Goal: Download file/media

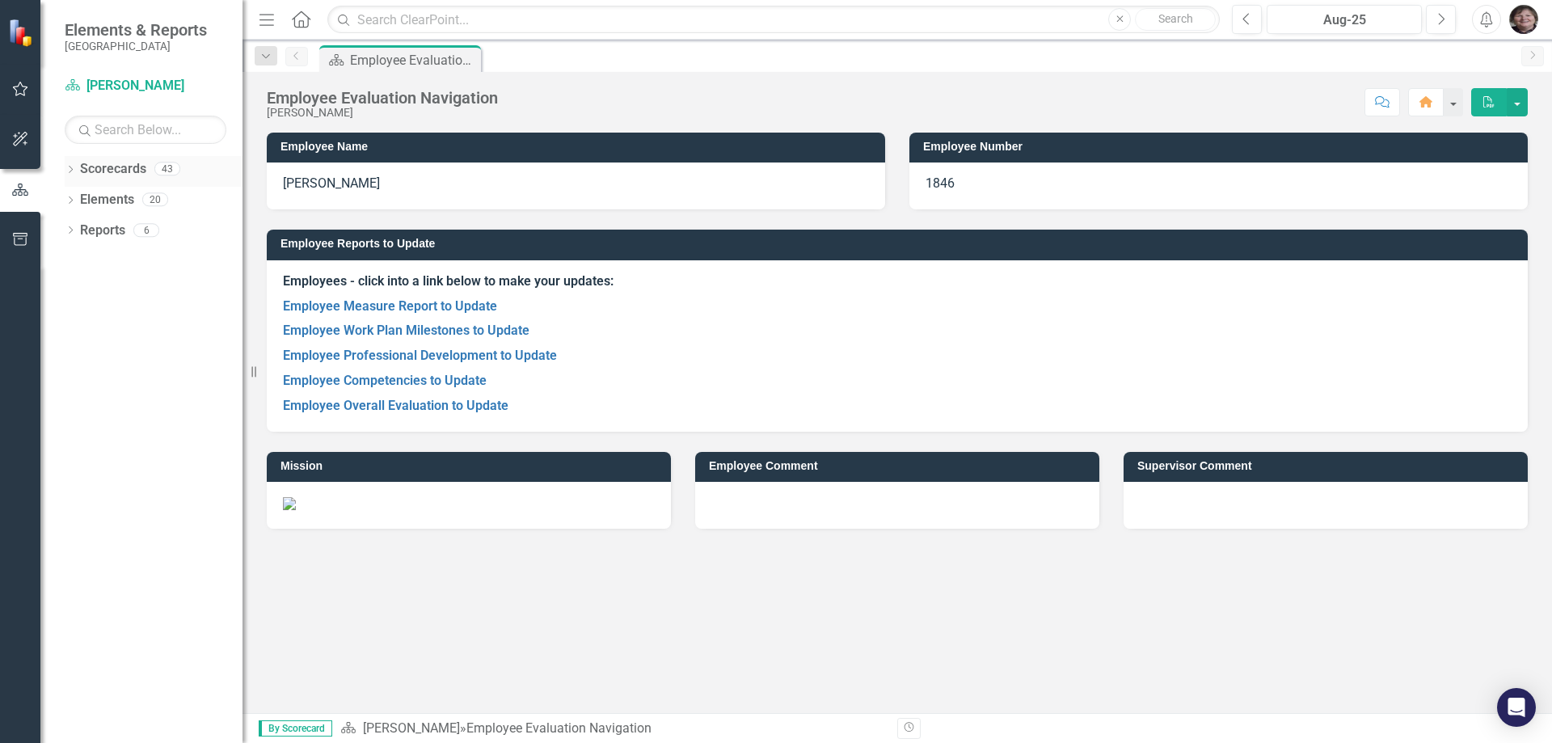
click at [70, 164] on div "Dropdown" at bounding box center [70, 171] width 11 height 14
click at [73, 193] on div "Dropdown" at bounding box center [79, 200] width 12 height 14
click at [95, 255] on icon "Dropdown" at bounding box center [95, 260] width 12 height 10
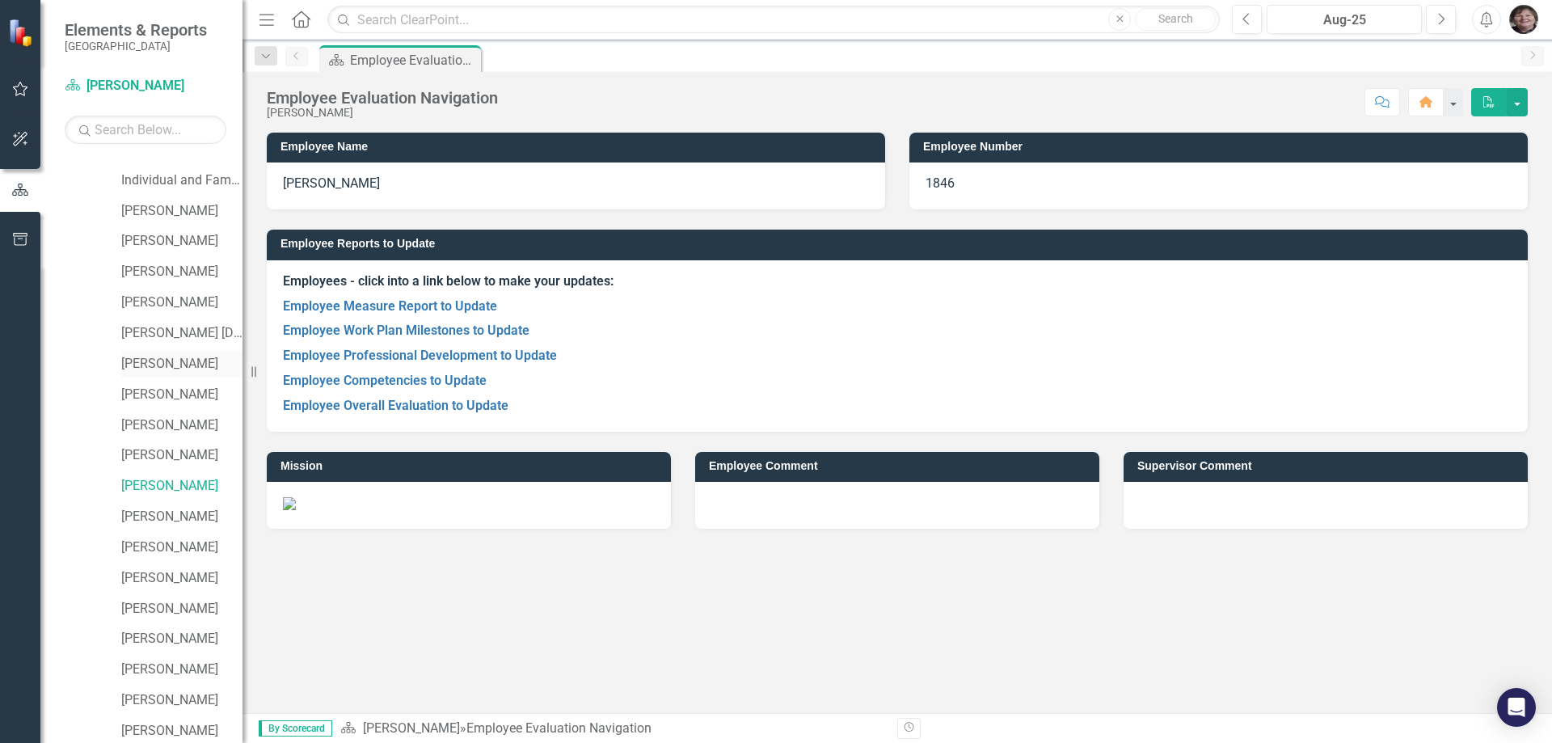
scroll to position [243, 0]
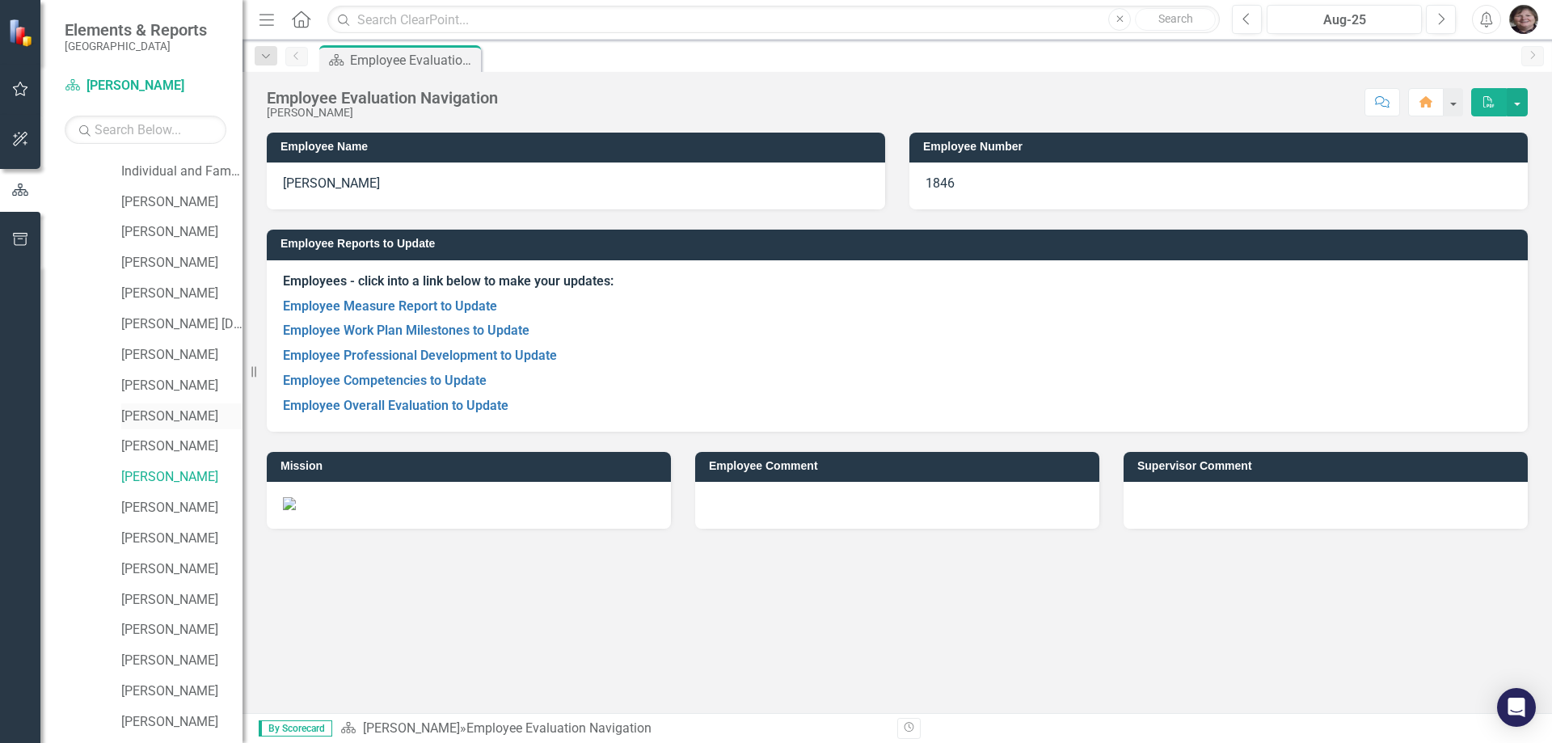
click at [164, 416] on link "[PERSON_NAME]" at bounding box center [181, 416] width 121 height 19
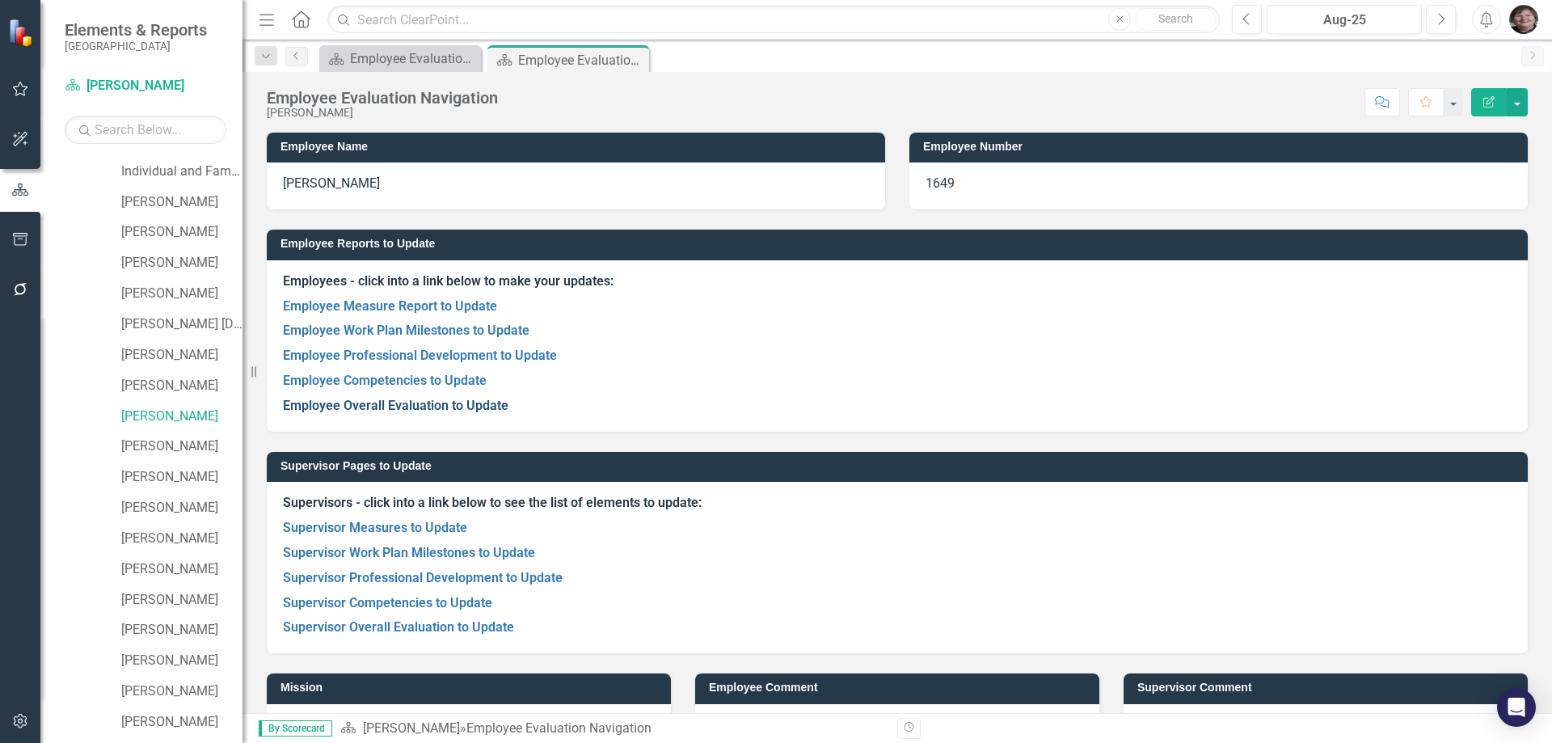
click at [395, 407] on link "Employee Overall Evaluation to Update" at bounding box center [396, 405] width 226 height 15
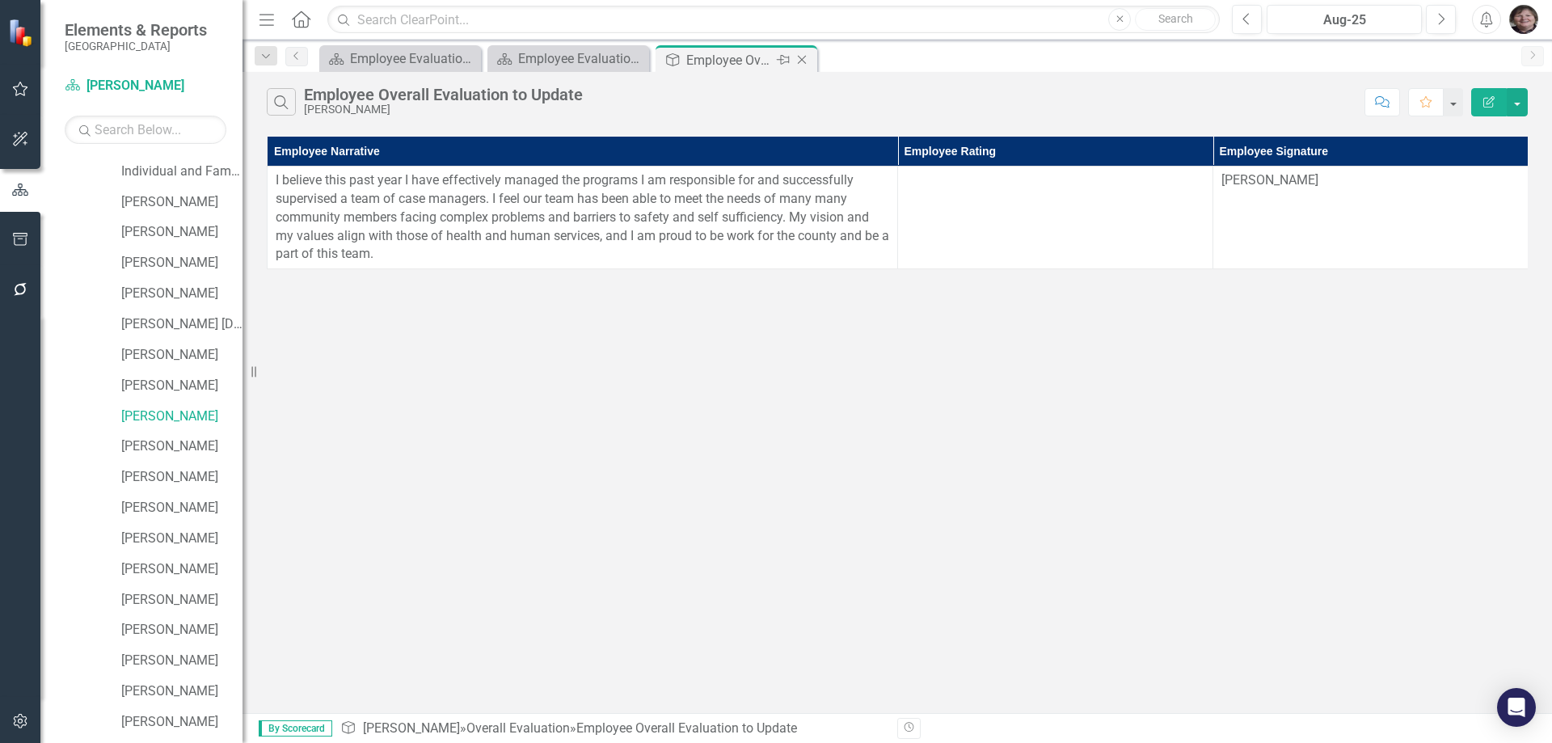
click at [793, 62] on div "Close" at bounding box center [803, 60] width 20 height 20
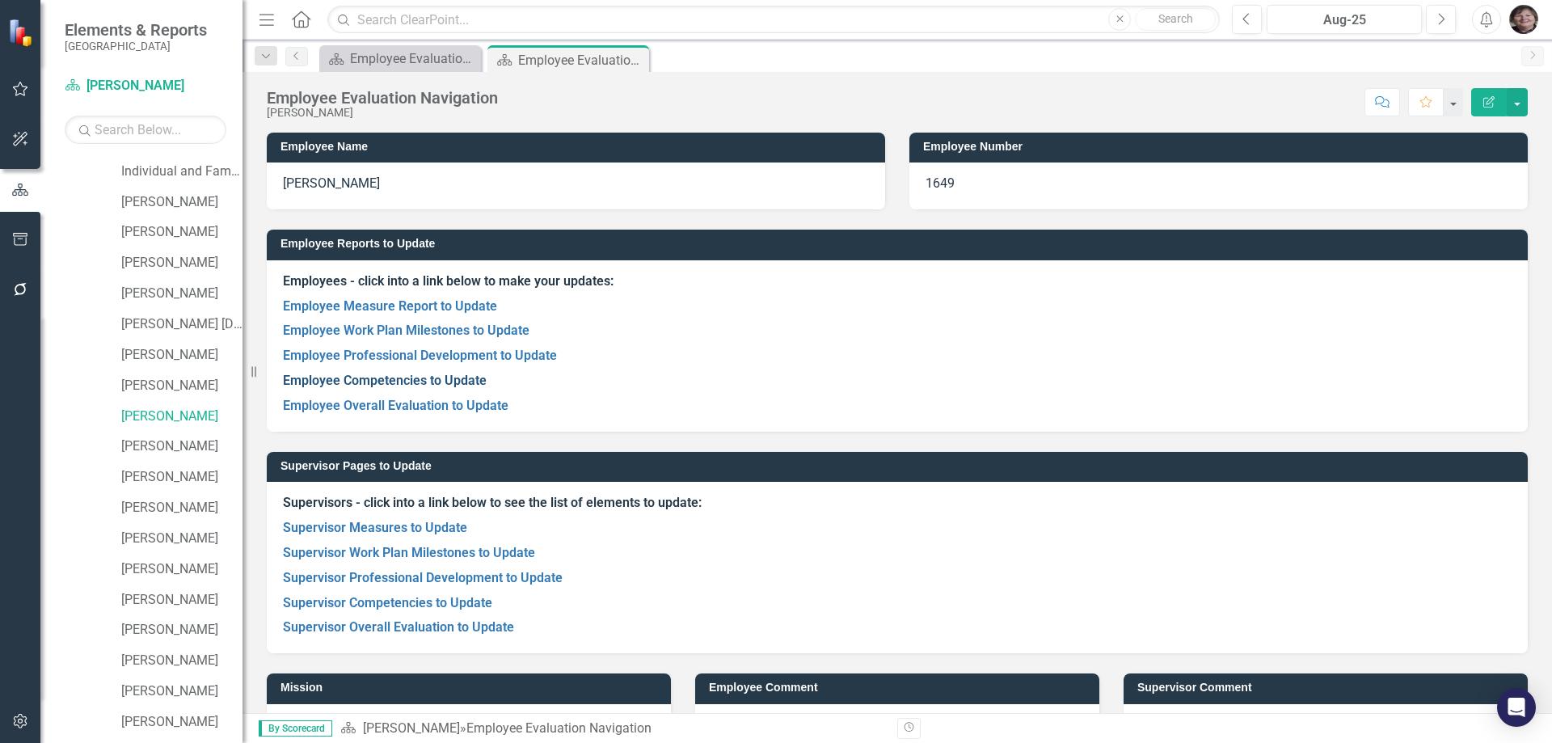
click at [420, 380] on link "Employee Competencies to Update" at bounding box center [385, 380] width 204 height 15
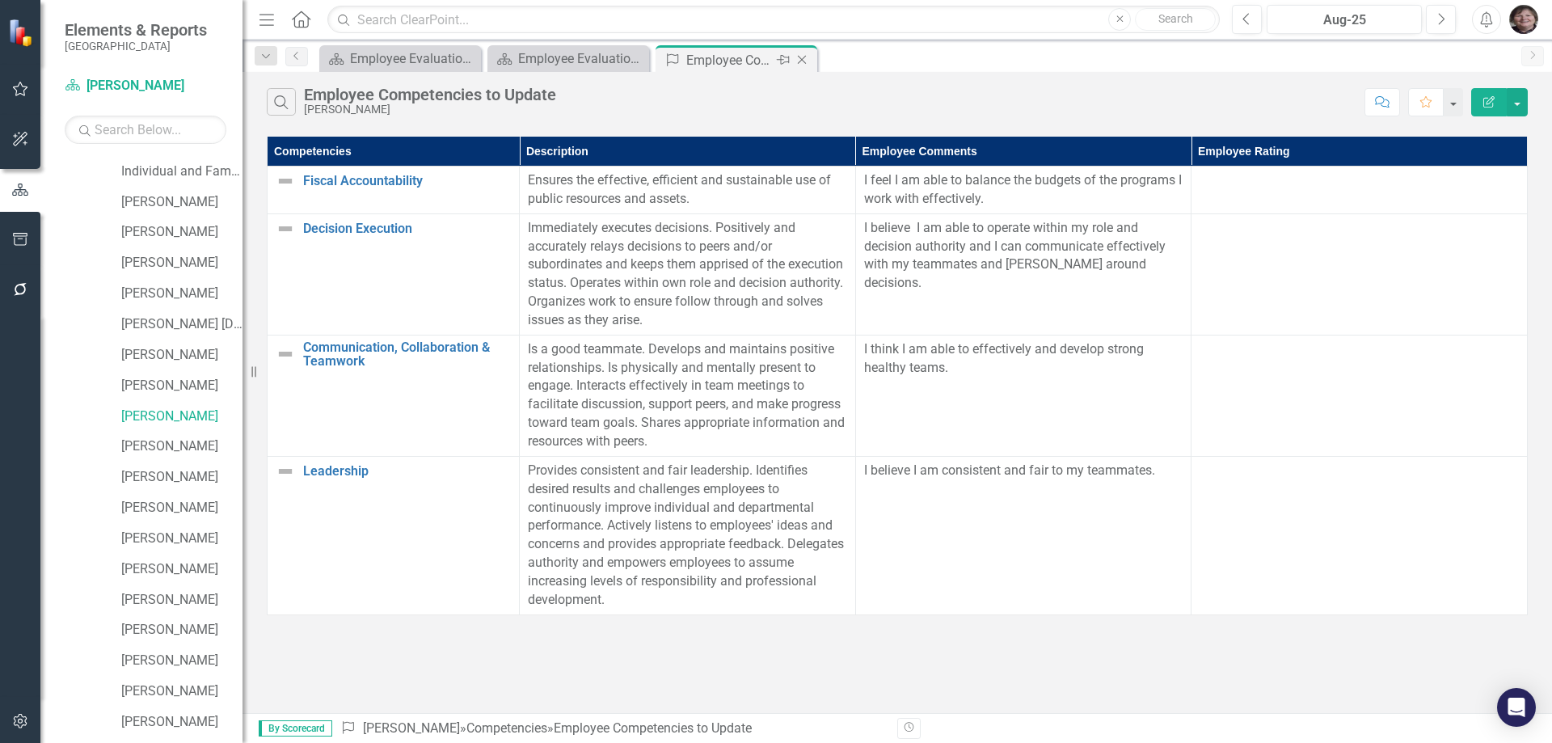
click at [804, 60] on icon "Close" at bounding box center [802, 59] width 16 height 13
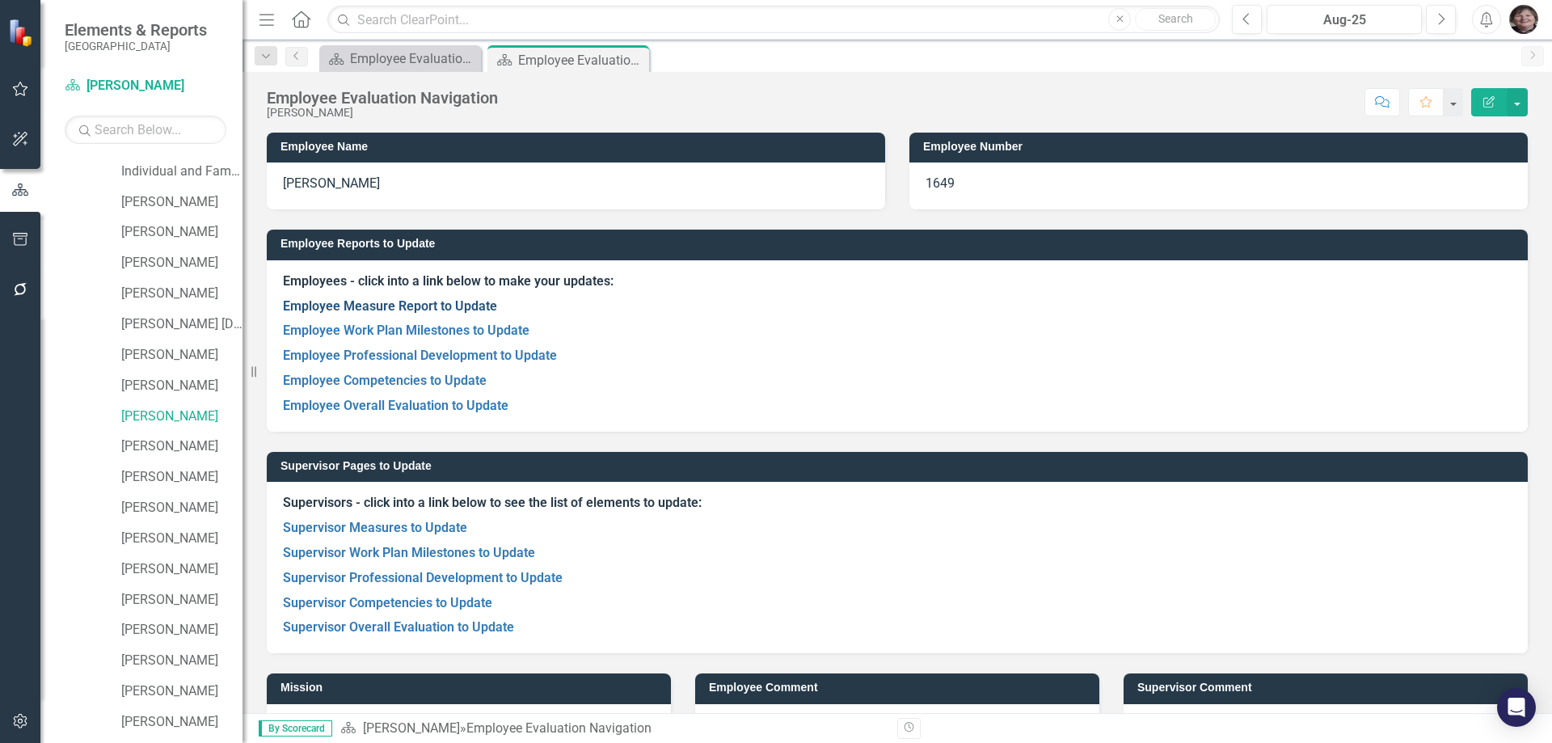
click at [445, 307] on link "Employee Measure Report to Update" at bounding box center [390, 305] width 214 height 15
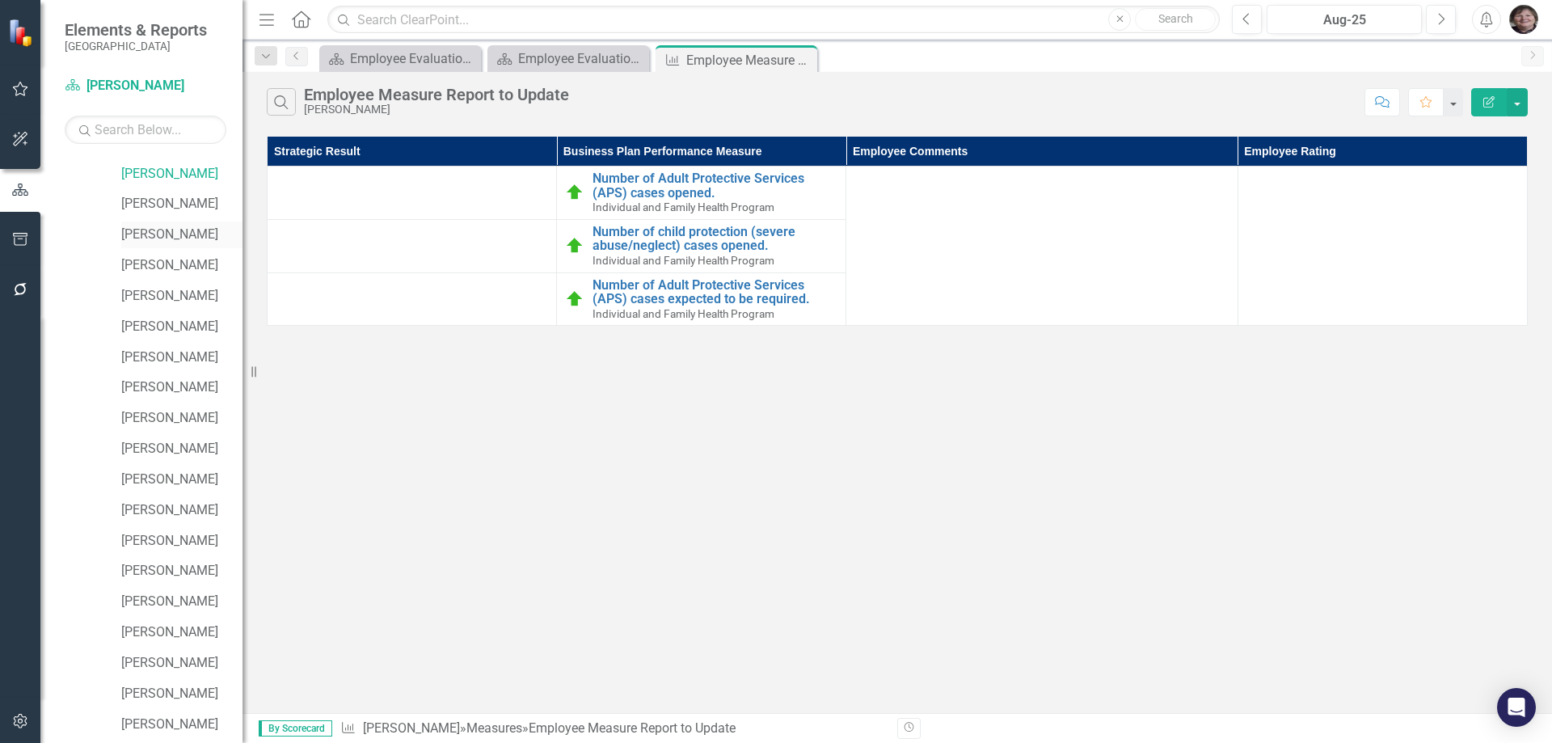
scroll to position [668, 0]
click at [80, 720] on link "Reports" at bounding box center [102, 725] width 45 height 19
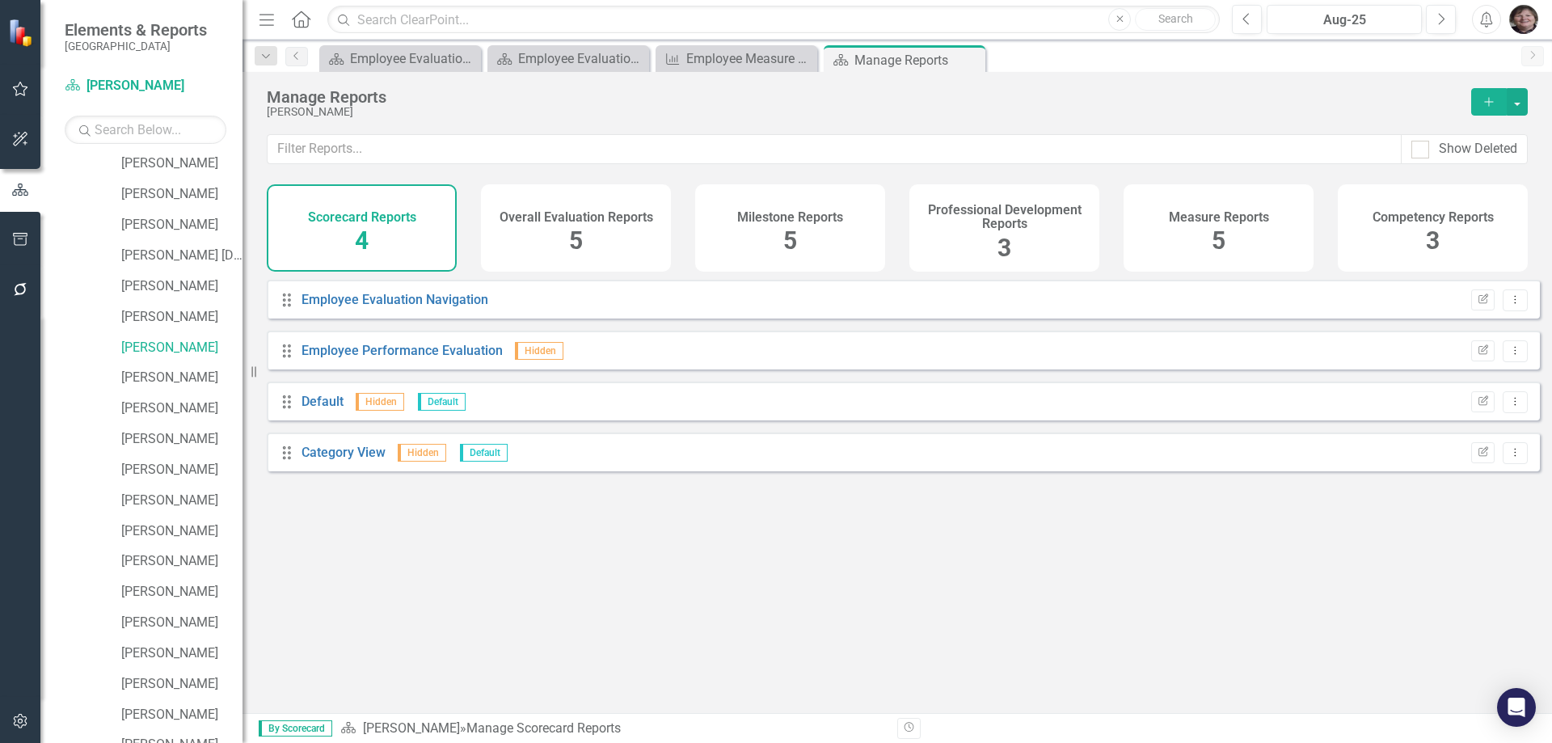
scroll to position [668, 0]
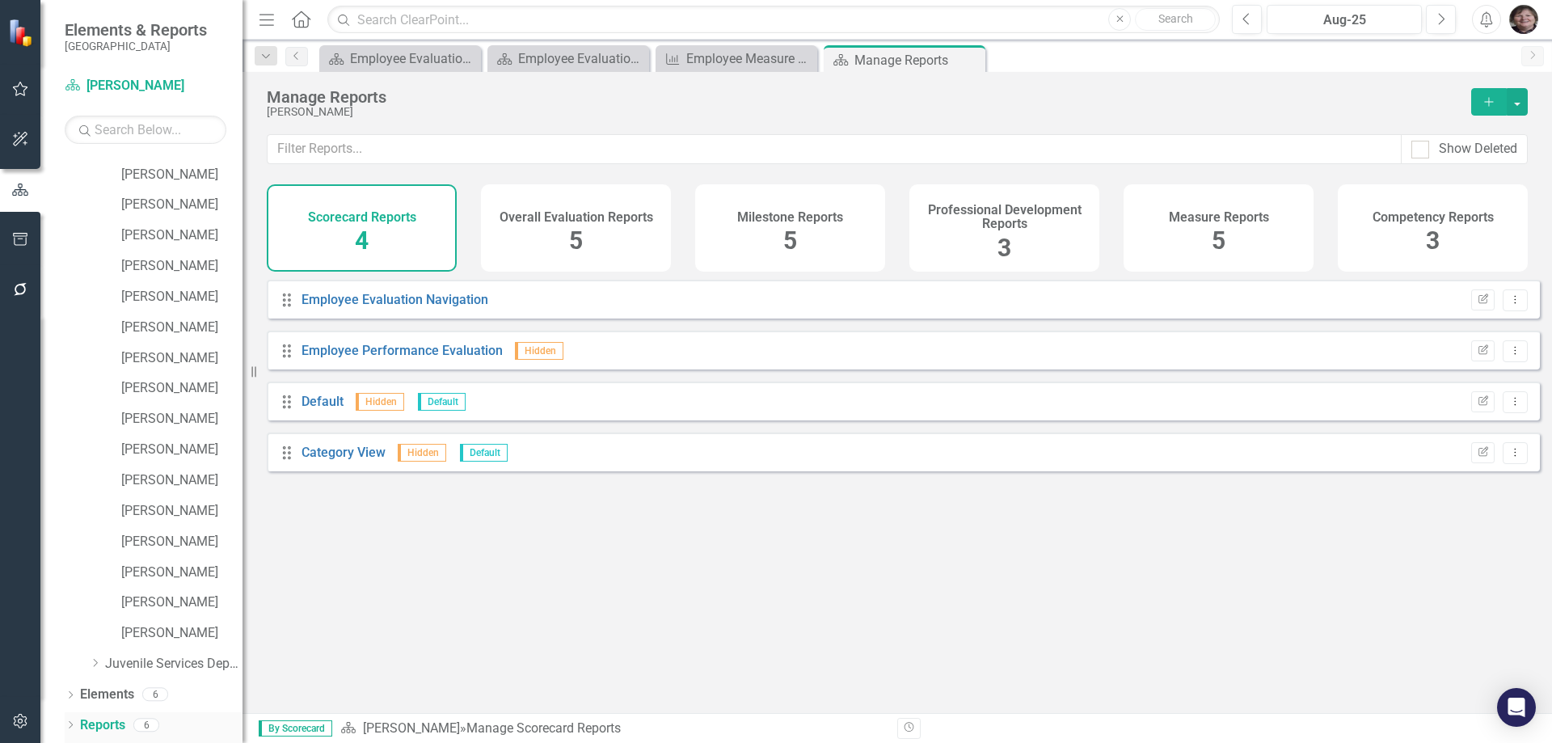
click at [69, 722] on icon "Dropdown" at bounding box center [70, 726] width 11 height 9
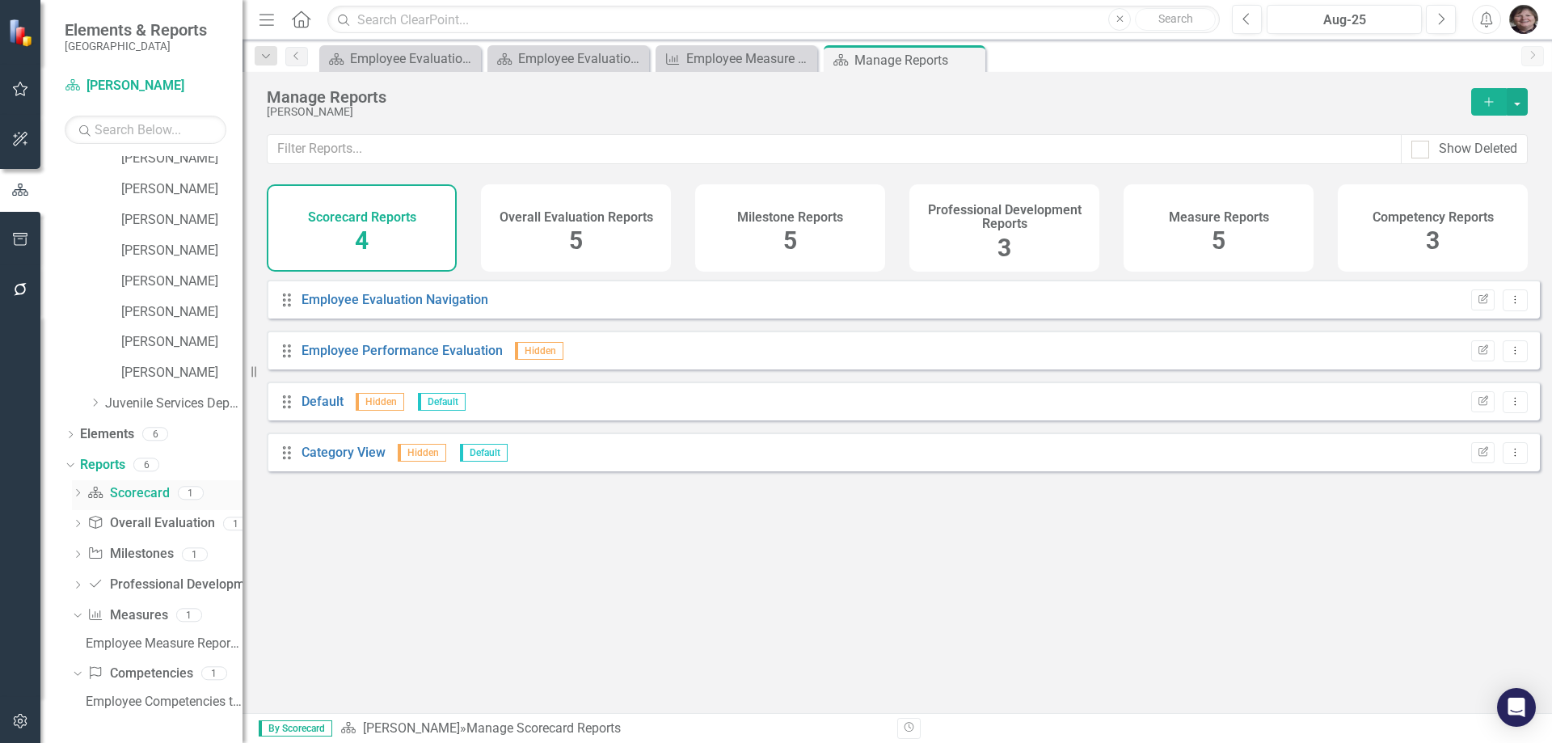
click at [127, 496] on link "Scorecard Scorecard" at bounding box center [128, 493] width 82 height 19
click at [413, 358] on link "Employee Performance Evaluation" at bounding box center [402, 350] width 201 height 15
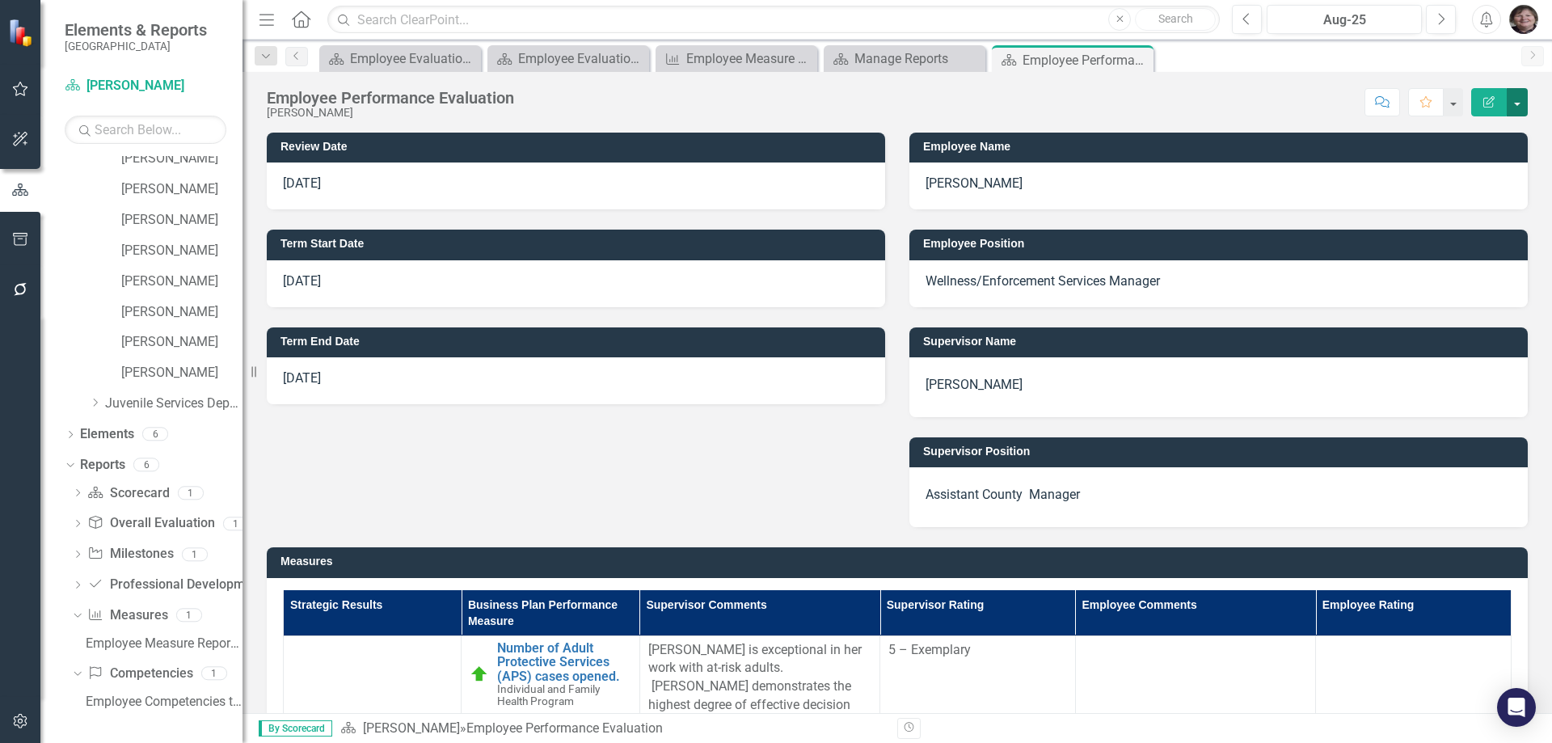
click at [1520, 103] on button "button" at bounding box center [1517, 102] width 21 height 28
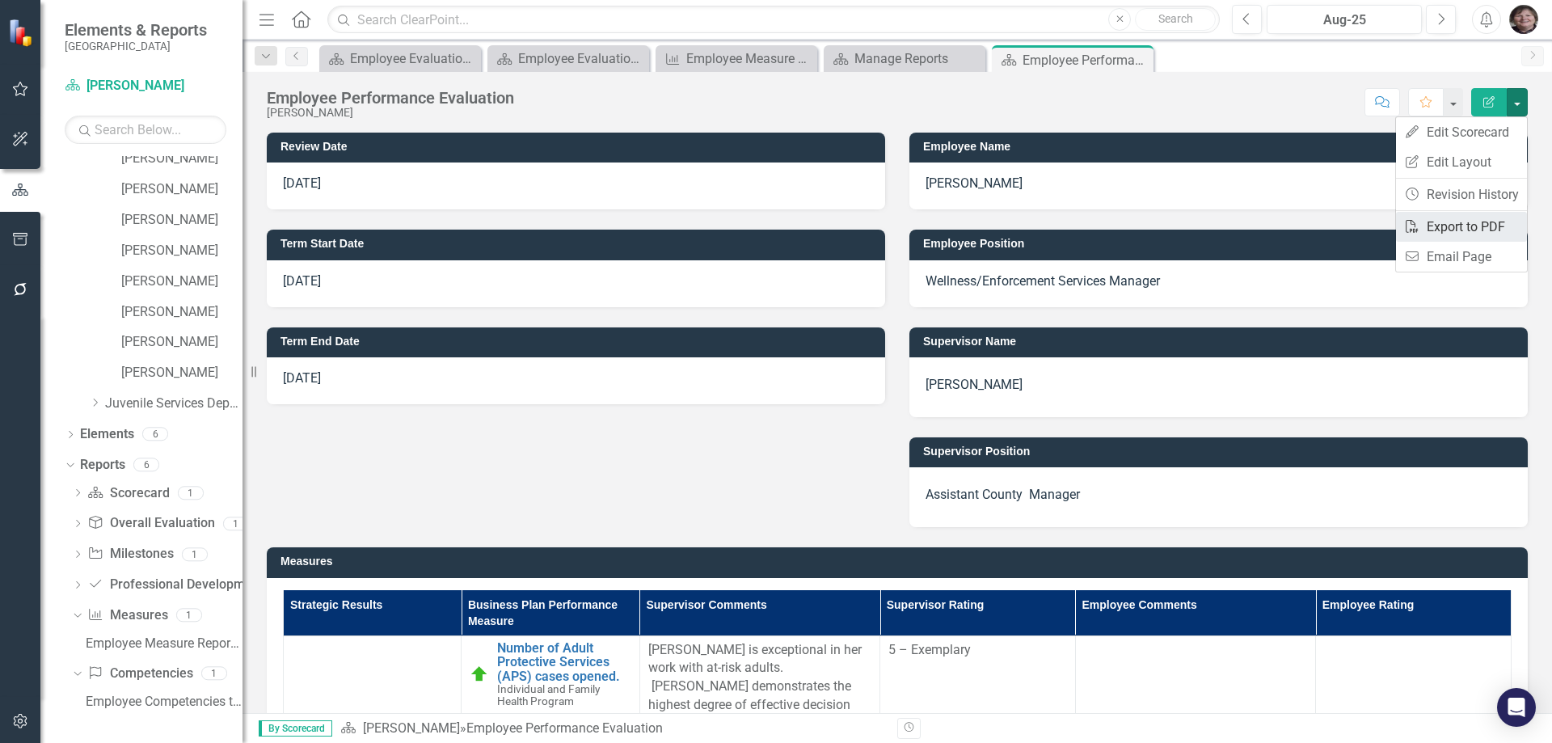
click at [1468, 222] on link "PDF Export to PDF" at bounding box center [1461, 227] width 131 height 30
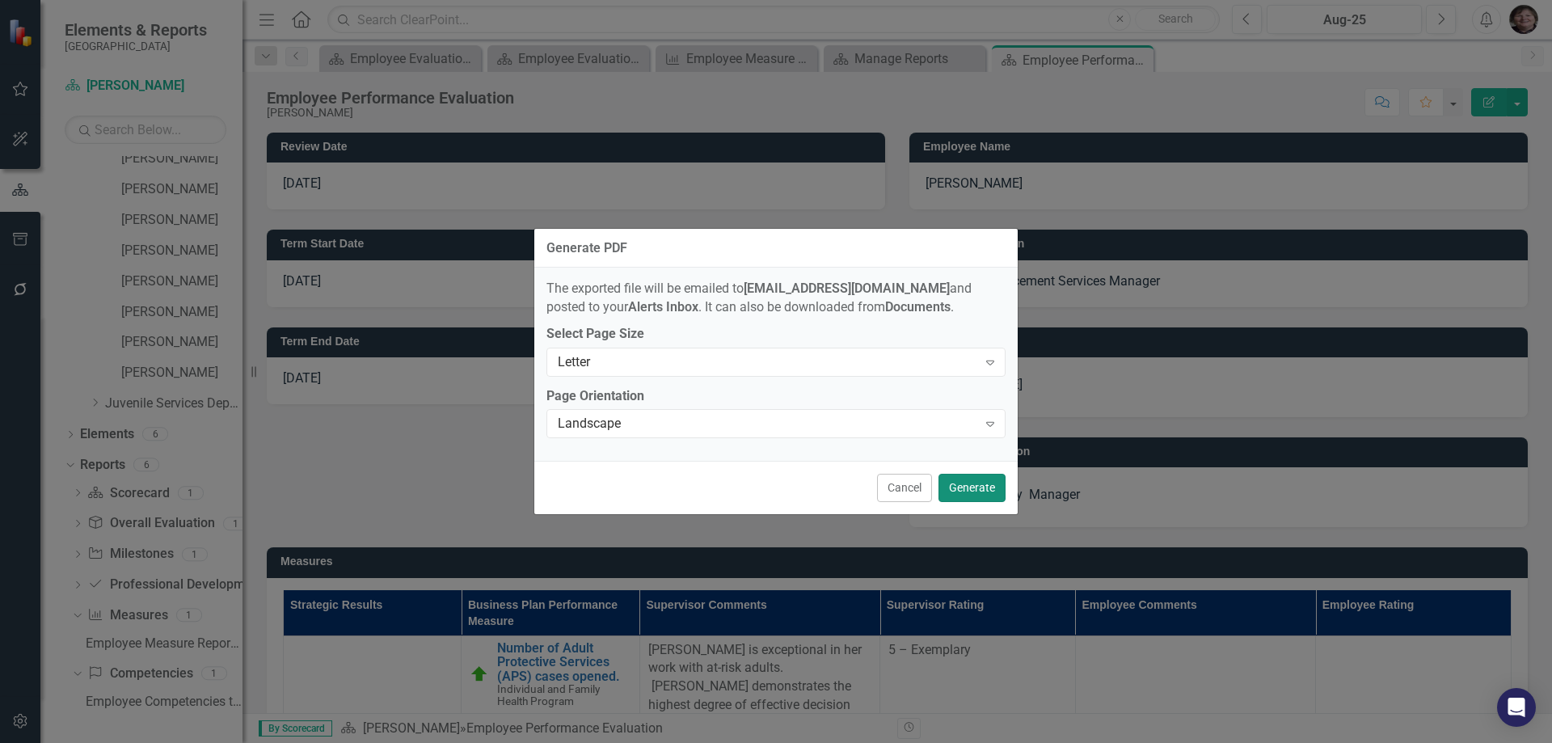
click at [978, 493] on button "Generate" at bounding box center [972, 488] width 67 height 28
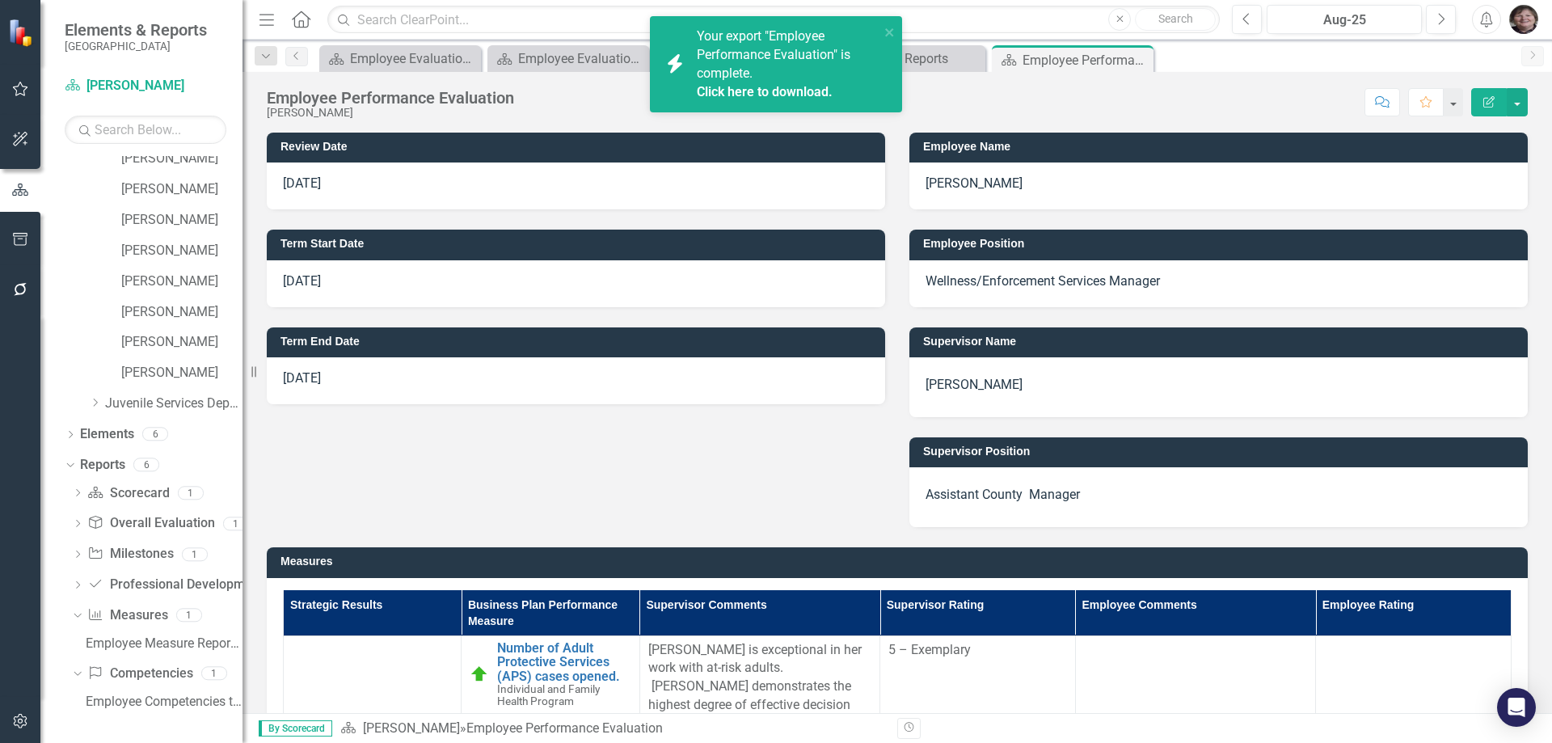
click at [733, 87] on link "Click here to download." at bounding box center [765, 91] width 136 height 15
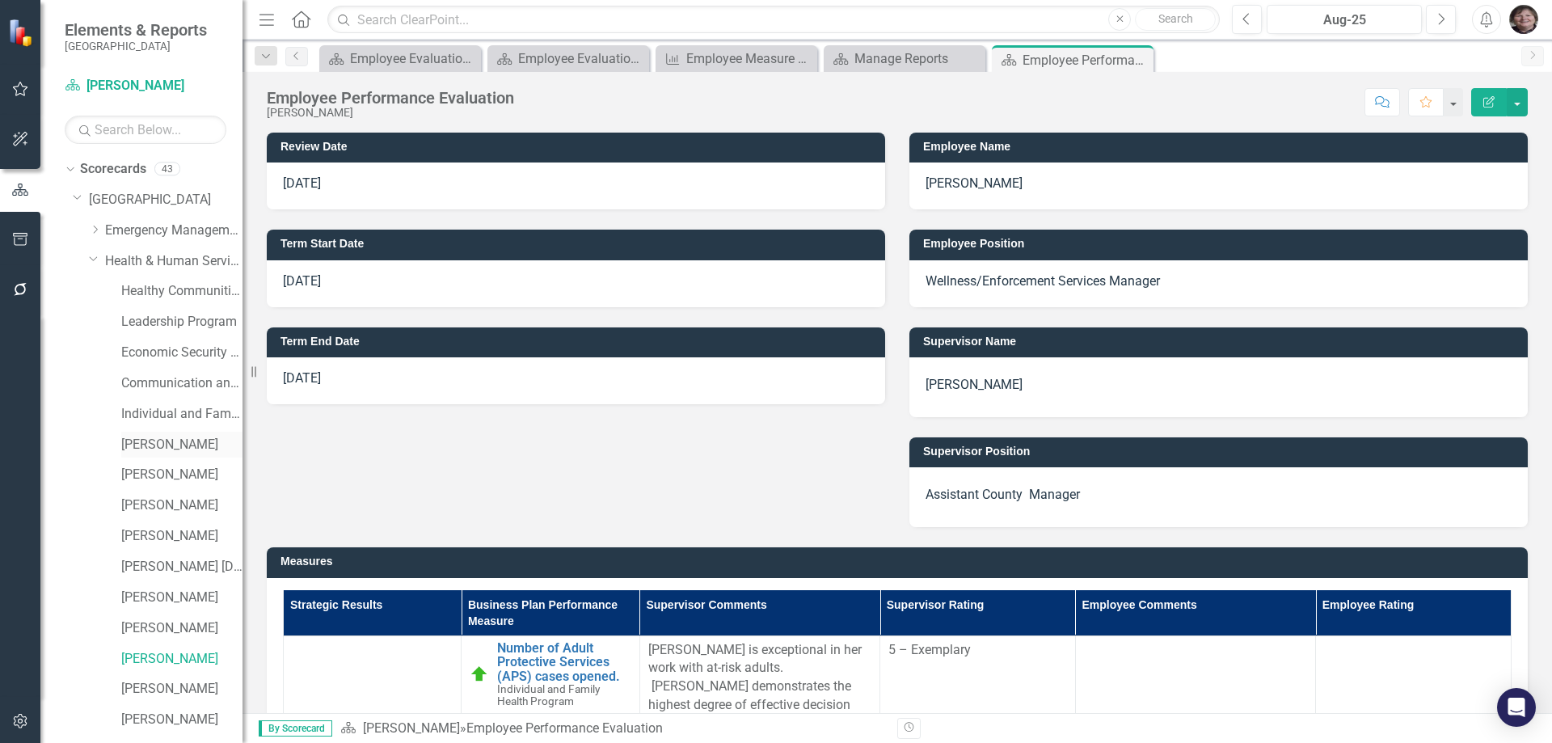
click at [153, 437] on link "[PERSON_NAME]" at bounding box center [181, 445] width 121 height 19
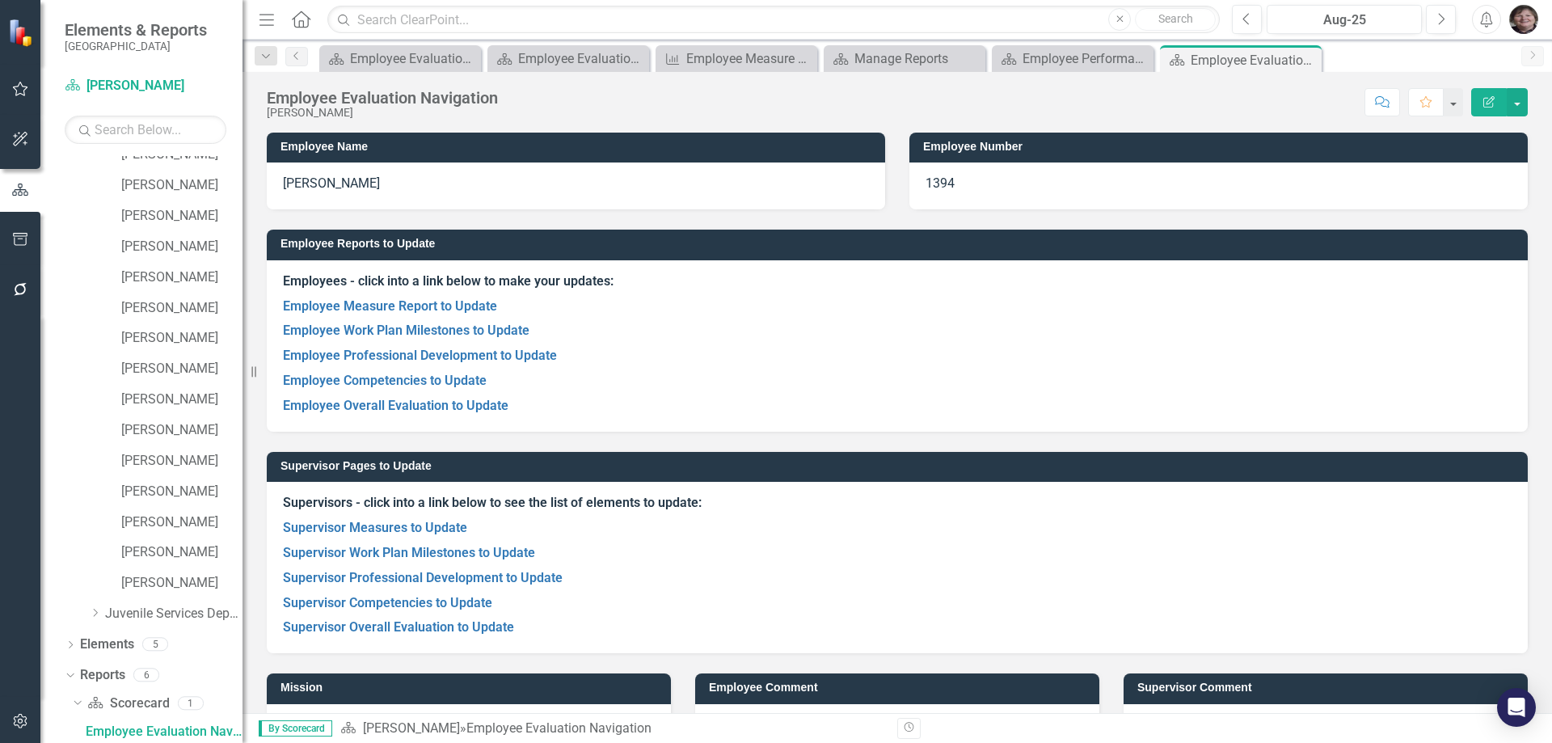
scroll to position [719, 0]
click at [451, 408] on link "Employee Overall Evaluation to Update" at bounding box center [396, 405] width 226 height 15
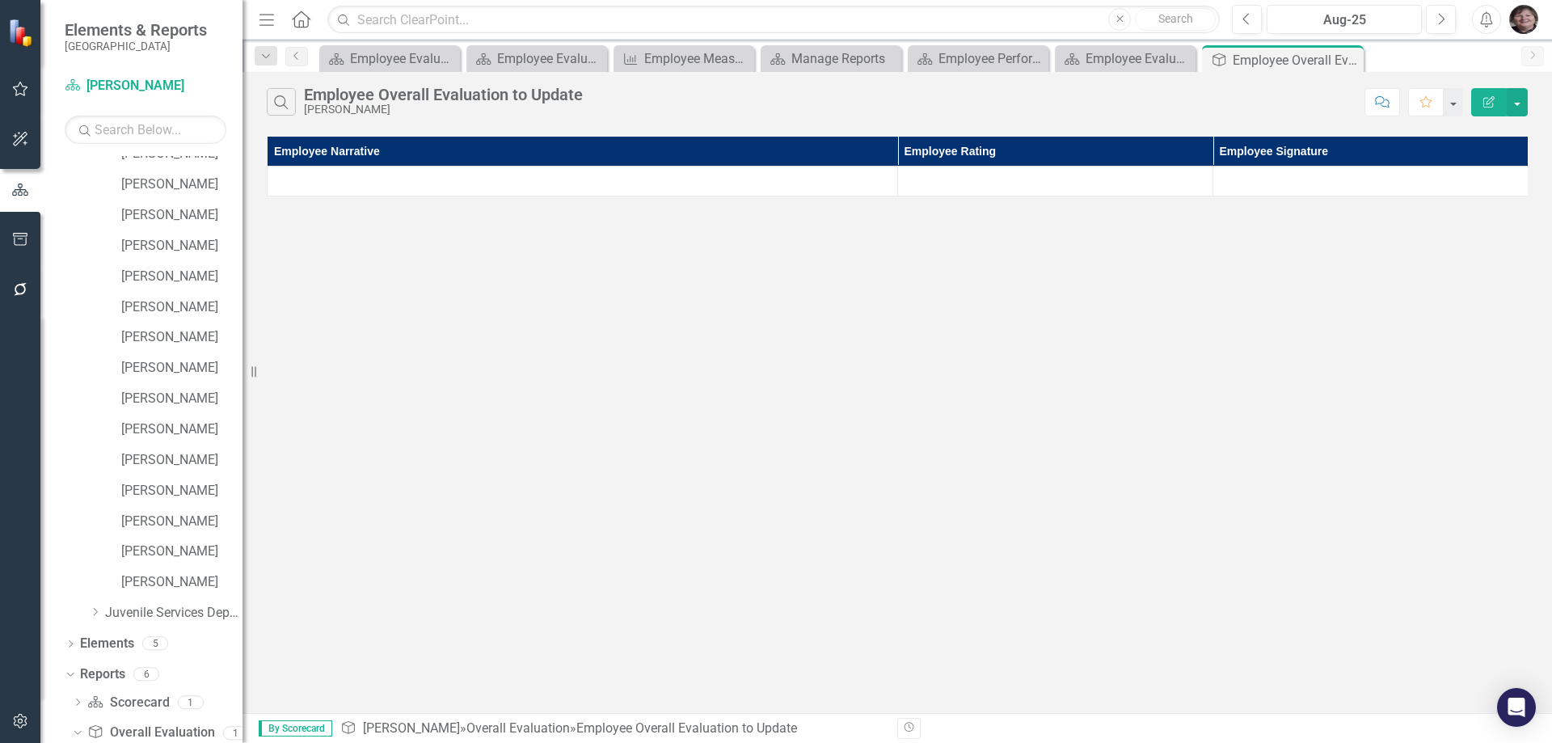
scroll to position [749, 0]
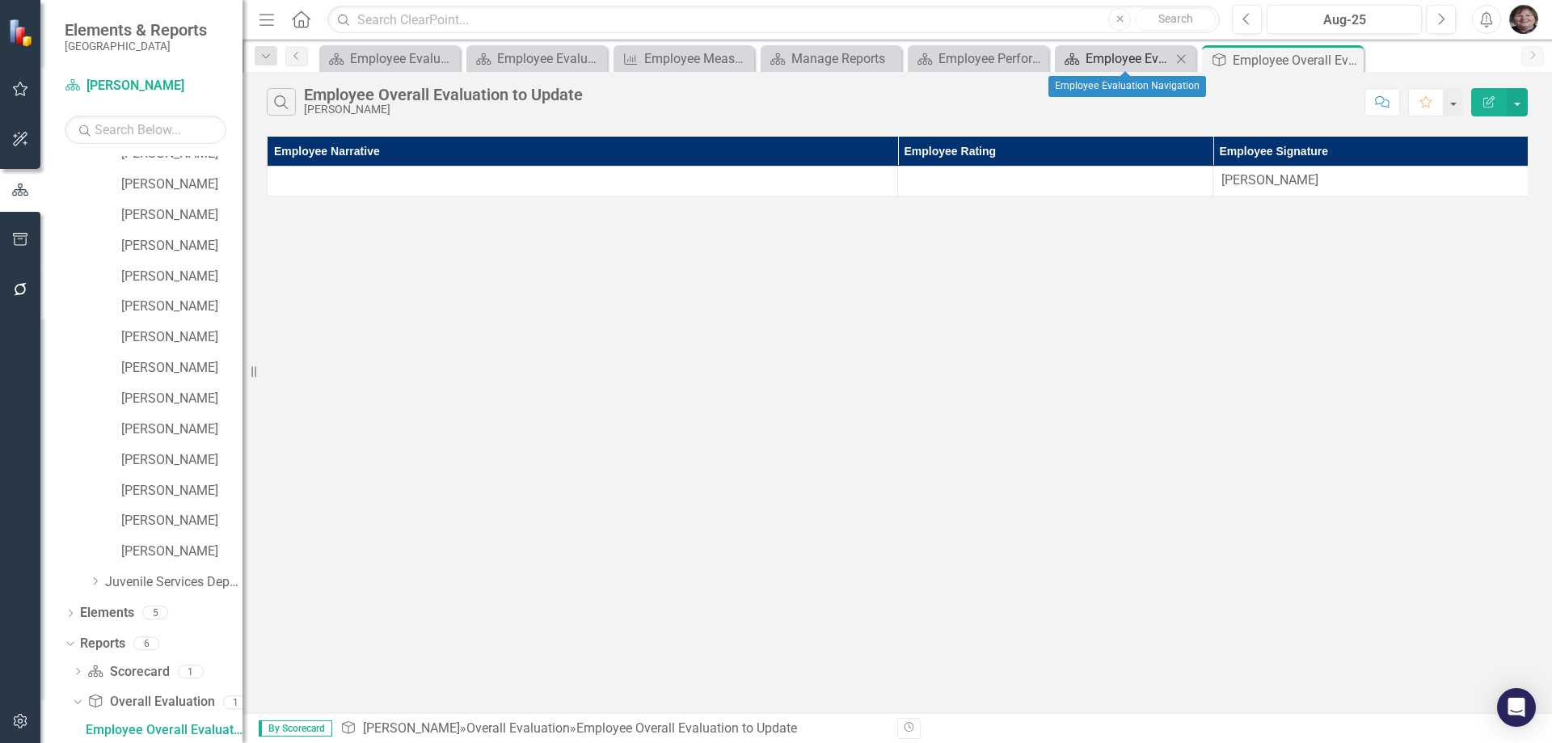
click at [1092, 58] on div "Employee Evaluation Navigation" at bounding box center [1129, 59] width 86 height 20
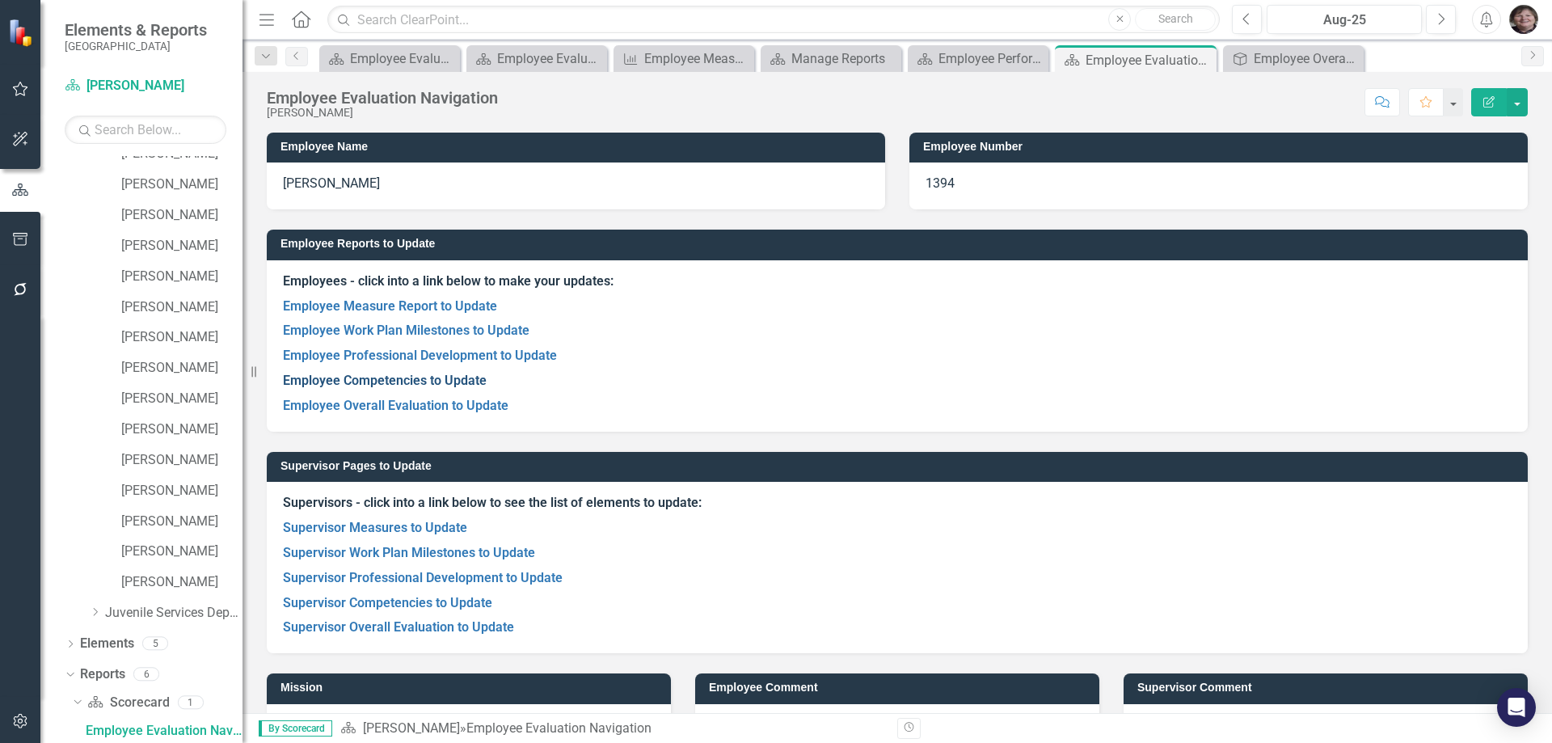
click at [409, 381] on link "Employee Competencies to Update" at bounding box center [385, 380] width 204 height 15
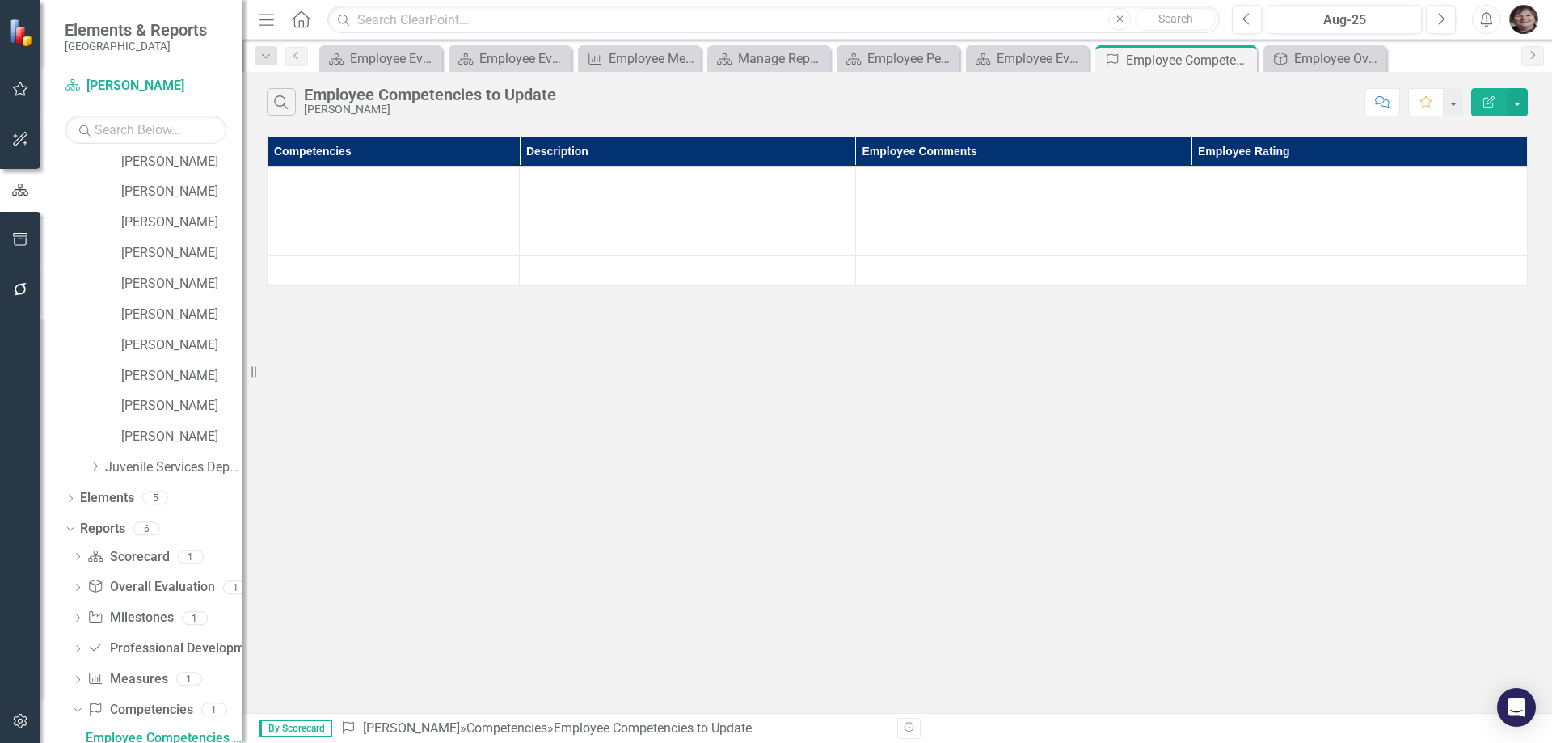
scroll to position [872, 0]
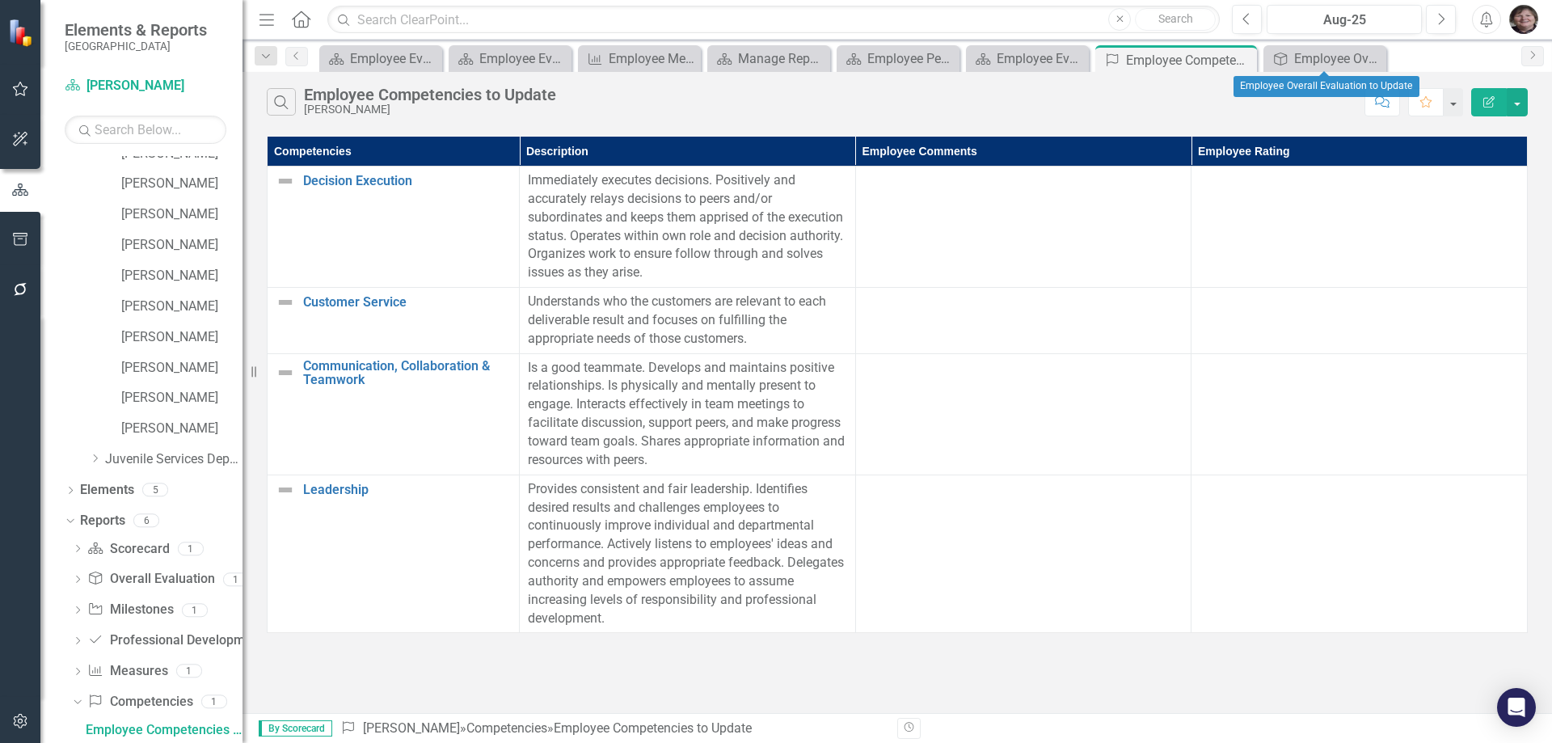
drag, startPoint x: 1381, startPoint y: 60, endPoint x: 1372, endPoint y: 61, distance: 8.9
click at [0, 0] on div "Close" at bounding box center [0, 0] width 0 height 0
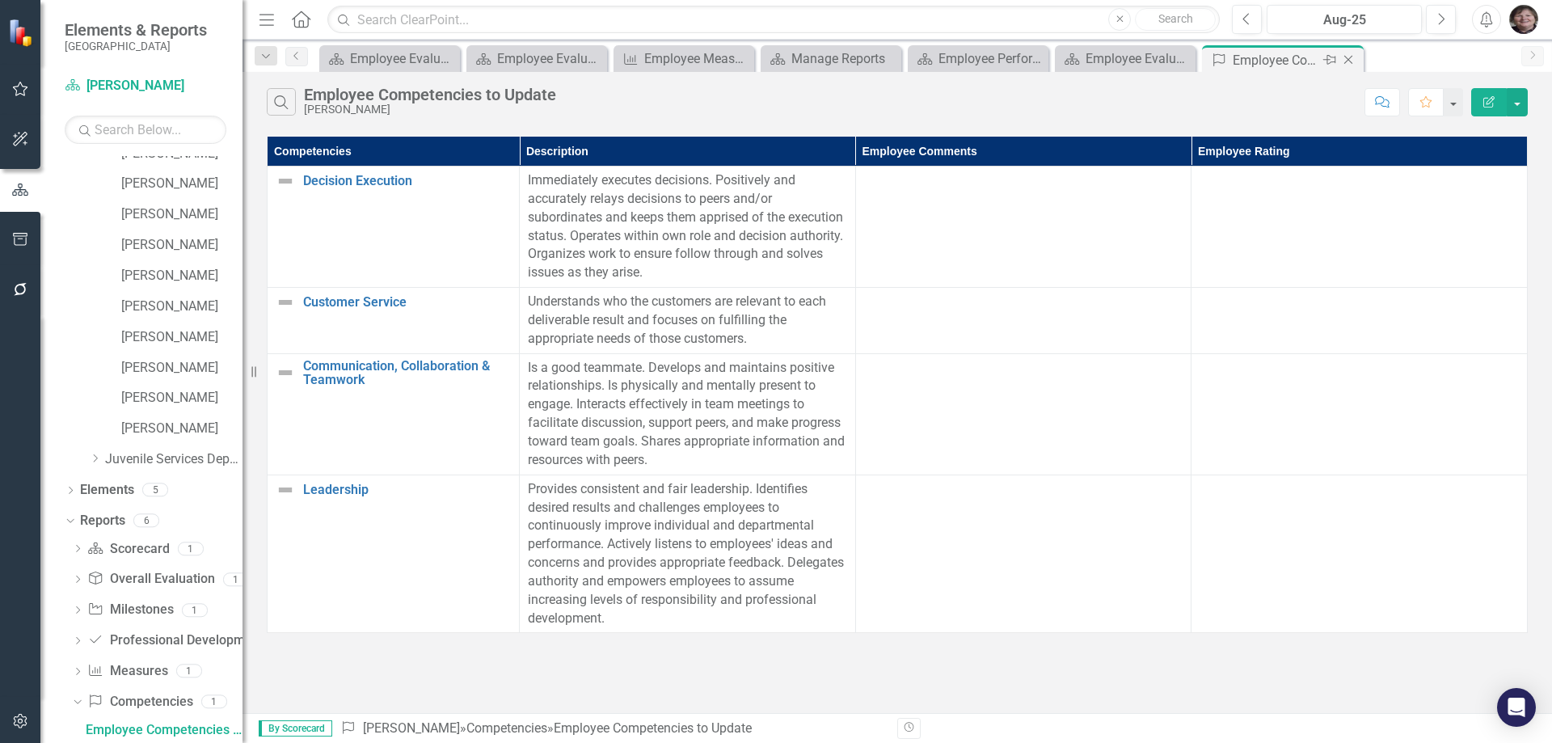
click at [1347, 61] on icon "Close" at bounding box center [1348, 59] width 16 height 13
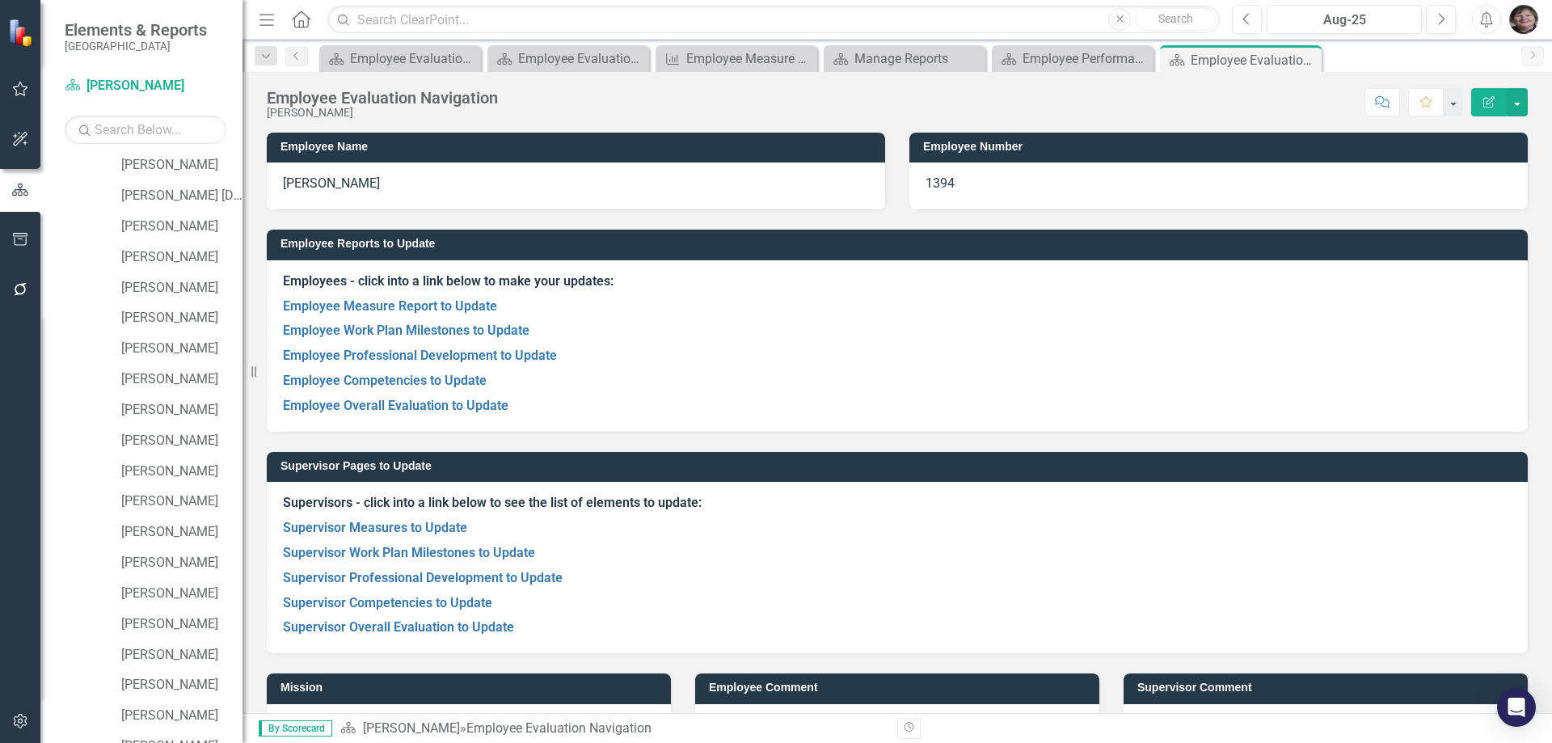
scroll to position [928, 0]
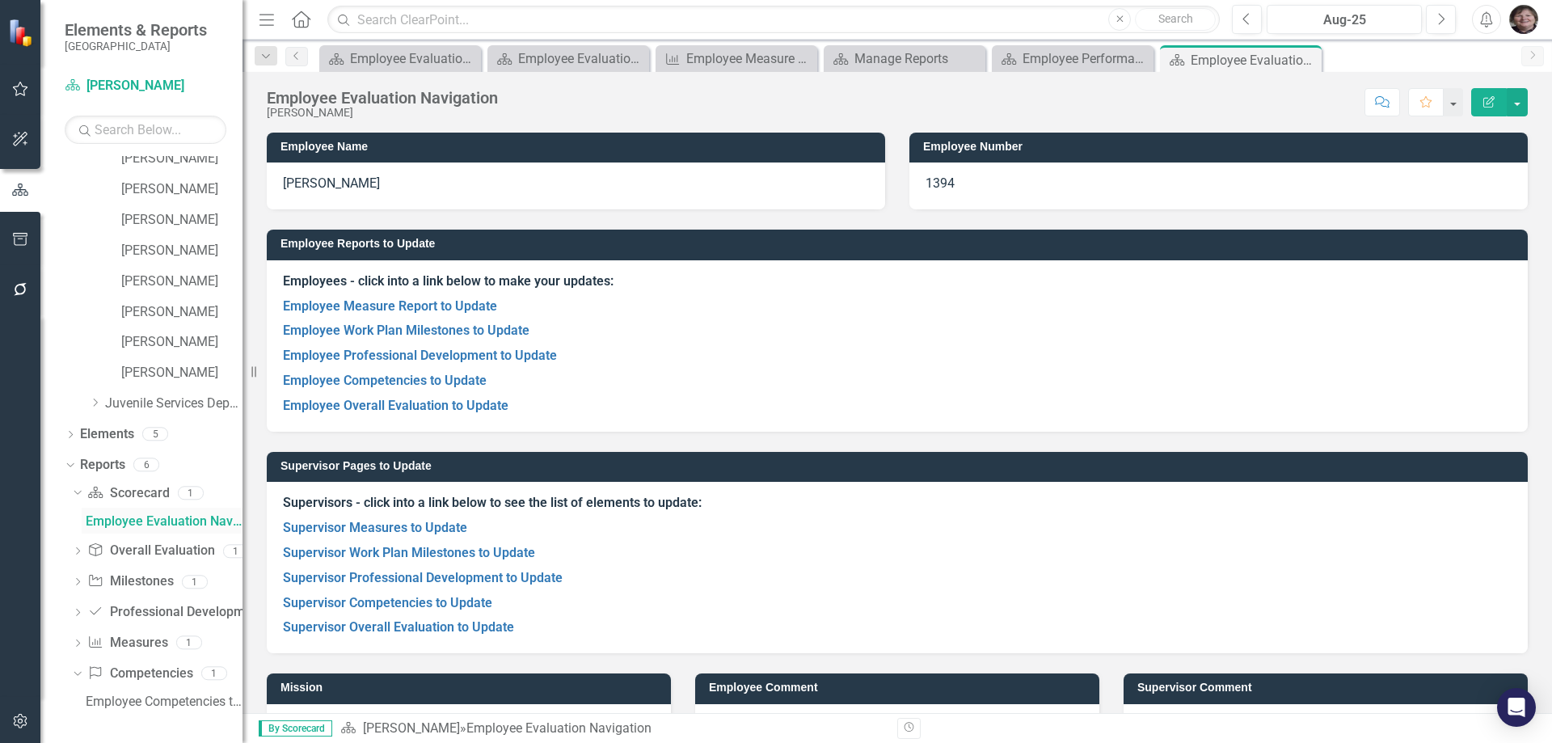
click at [124, 520] on div "Employee Evaluation Navigation" at bounding box center [164, 521] width 157 height 15
click at [134, 487] on link "Scorecard Scorecard" at bounding box center [128, 493] width 82 height 19
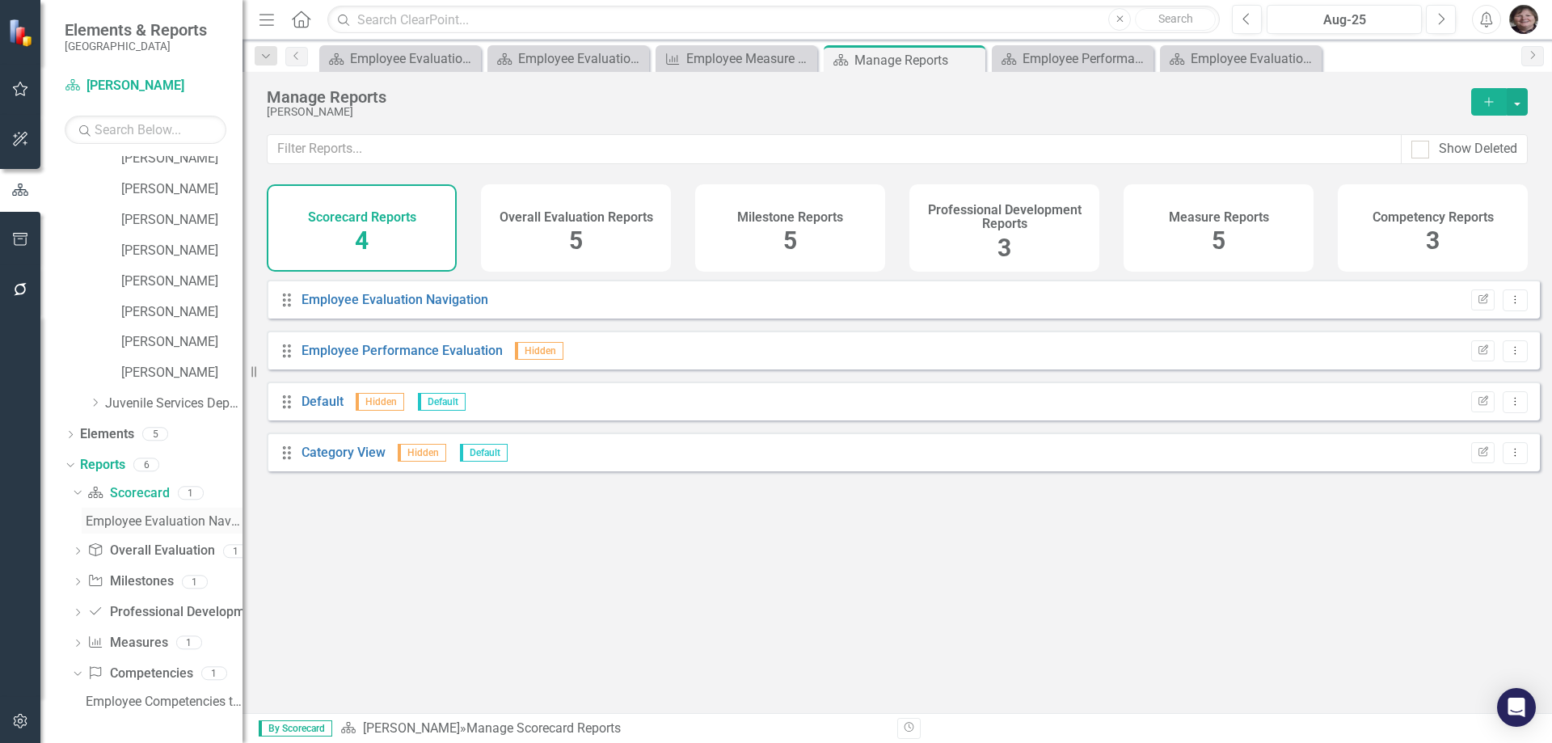
click at [150, 525] on div "Employee Evaluation Navigation" at bounding box center [164, 521] width 157 height 15
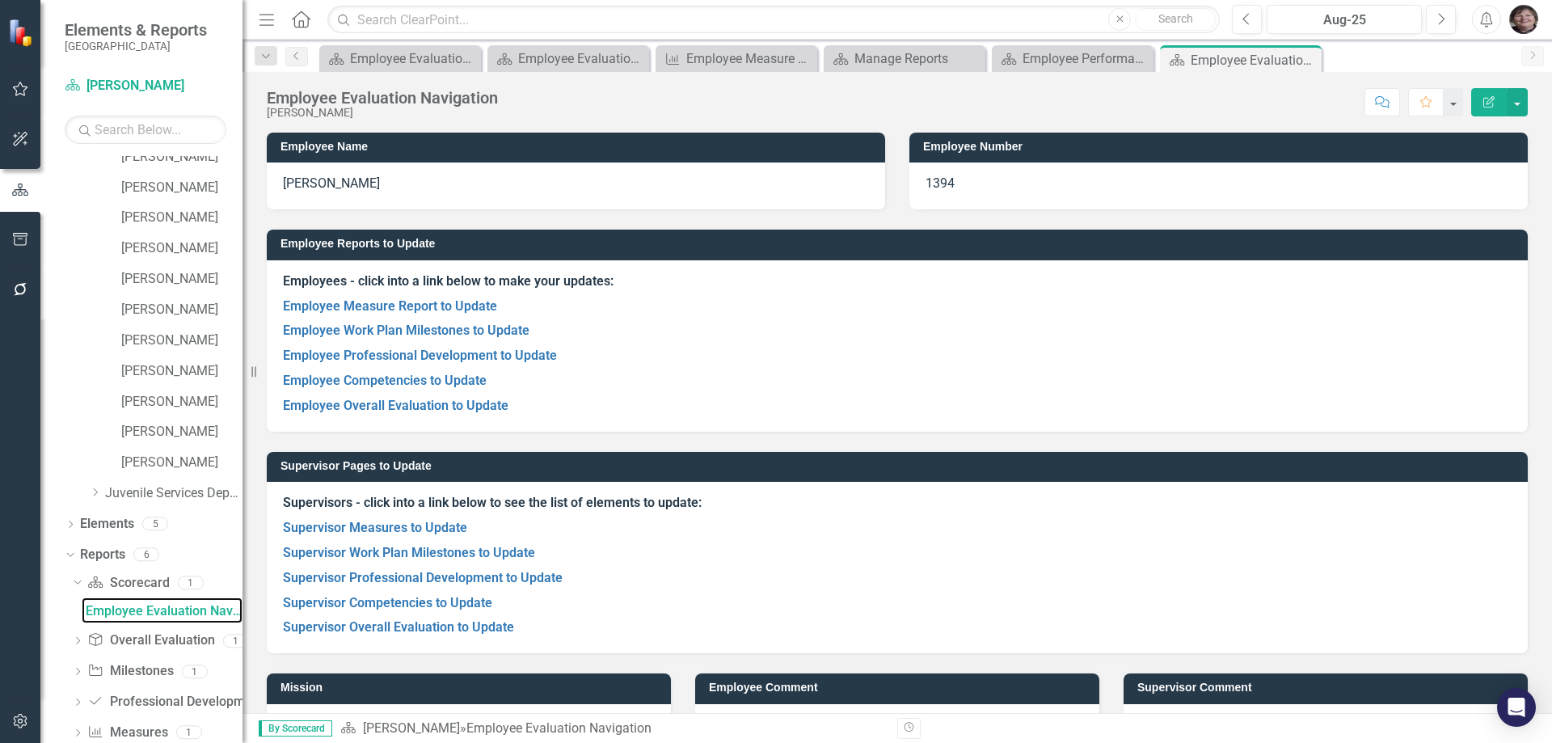
scroll to position [928, 0]
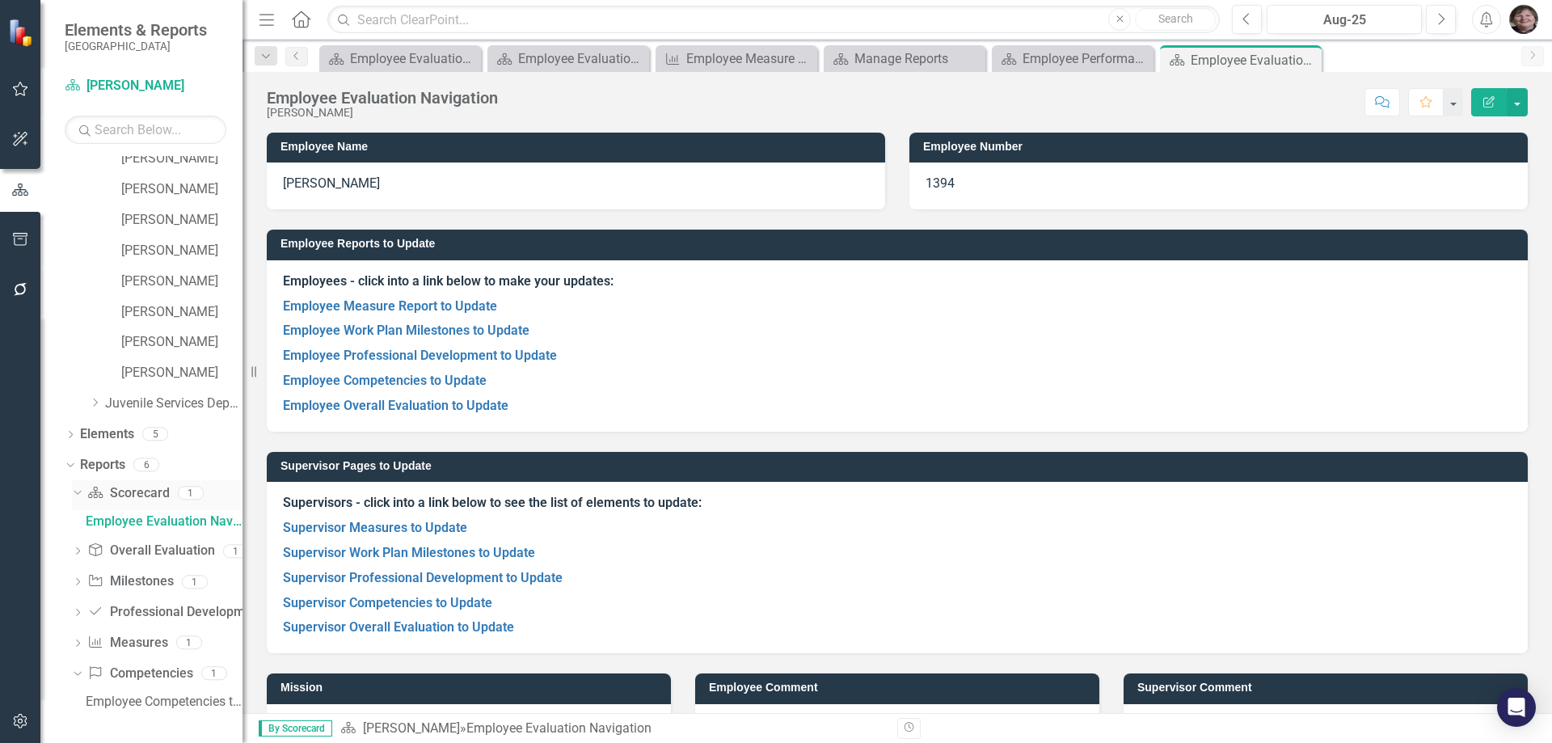
click at [116, 491] on link "Scorecard Scorecard" at bounding box center [128, 493] width 82 height 19
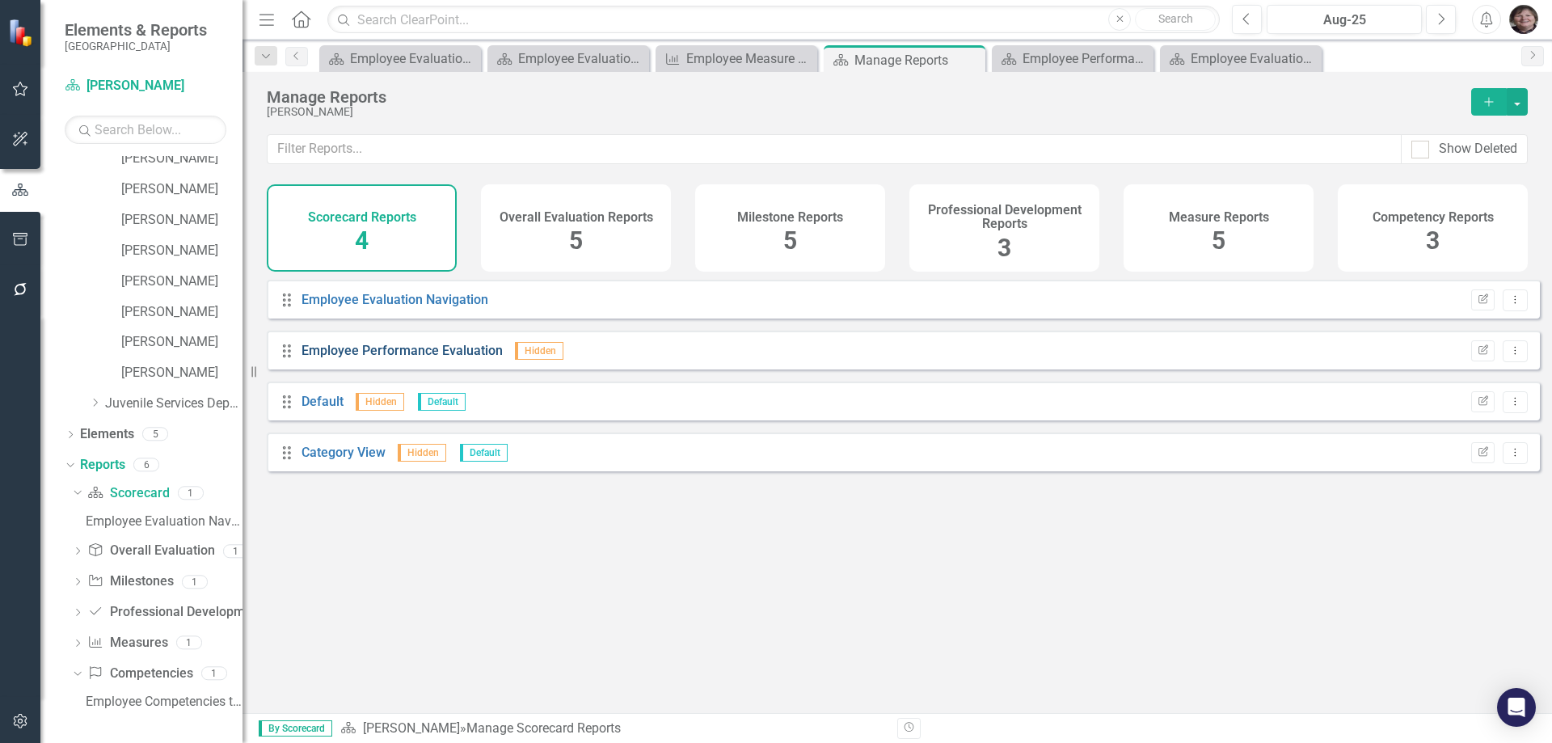
click at [362, 358] on link "Employee Performance Evaluation" at bounding box center [402, 350] width 201 height 15
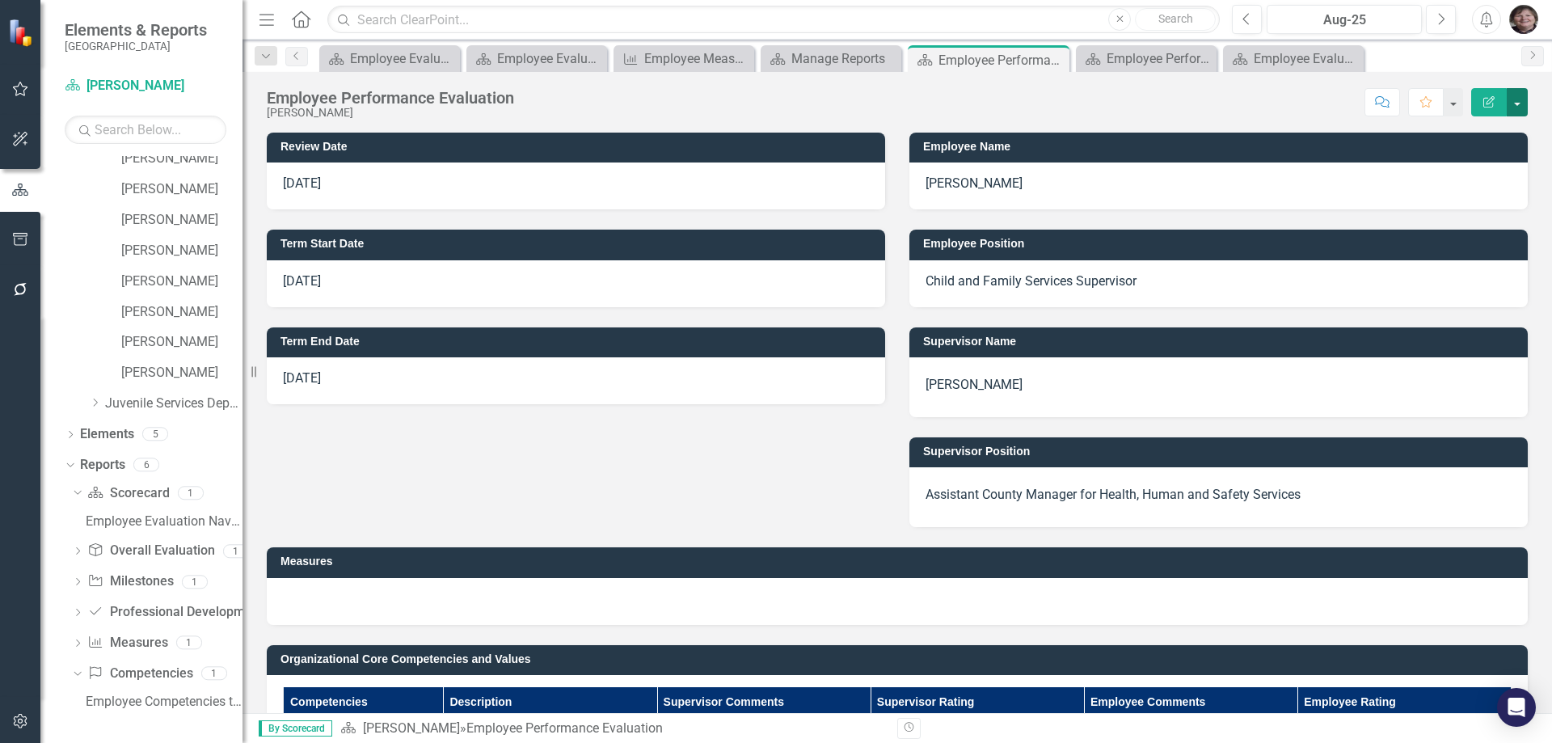
click at [1518, 108] on button "button" at bounding box center [1517, 102] width 21 height 28
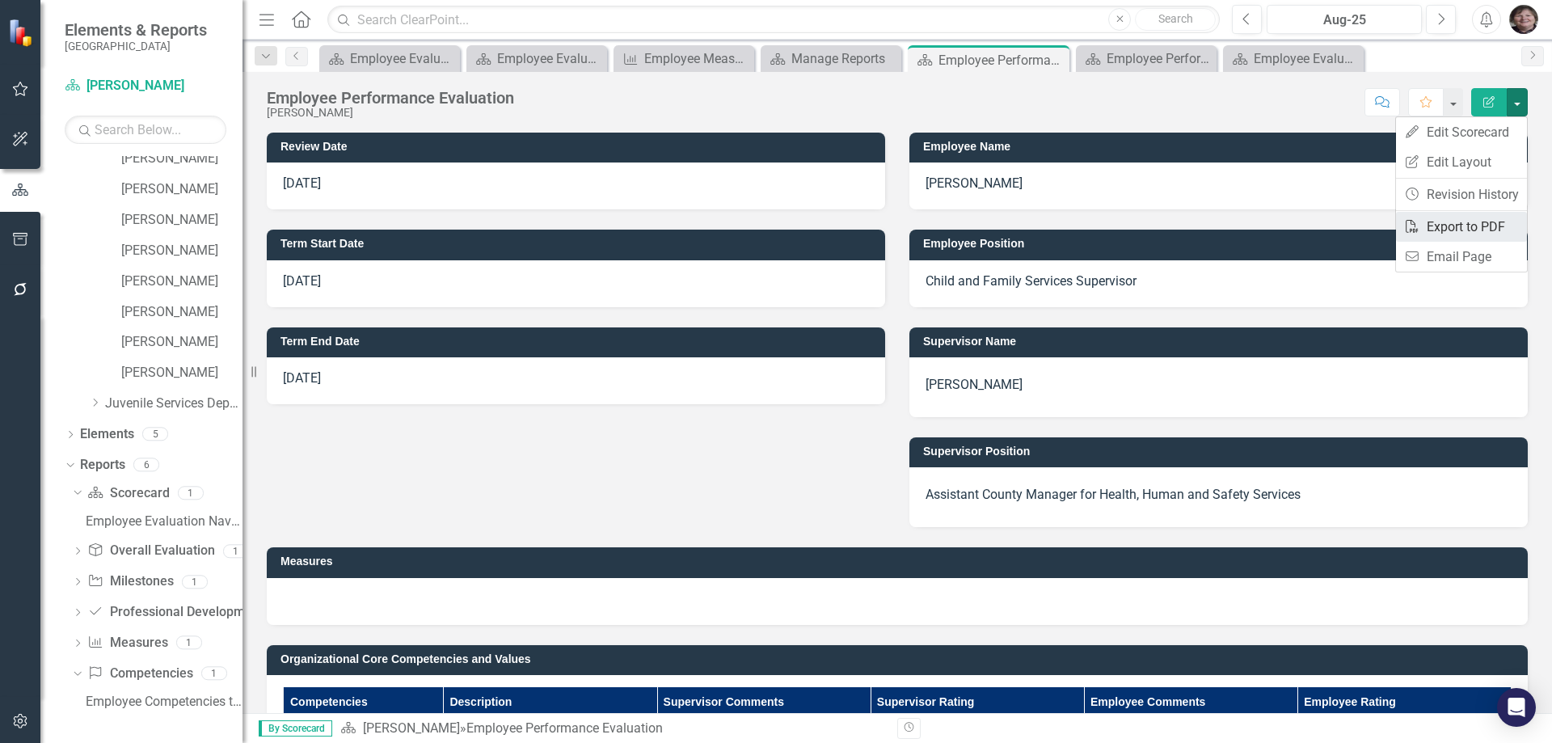
click at [1460, 229] on link "PDF Export to PDF" at bounding box center [1461, 227] width 131 height 30
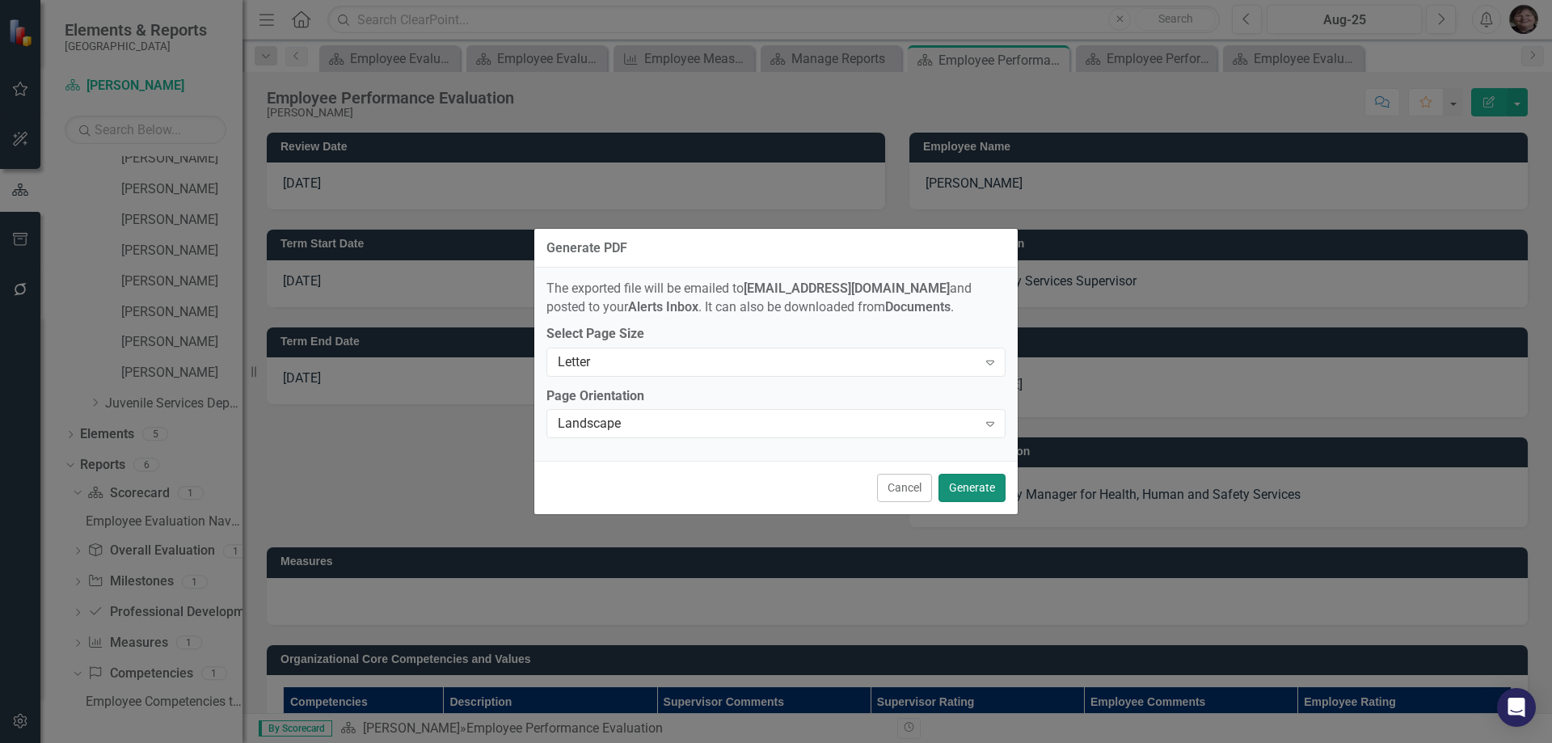
click at [998, 491] on button "Generate" at bounding box center [972, 488] width 67 height 28
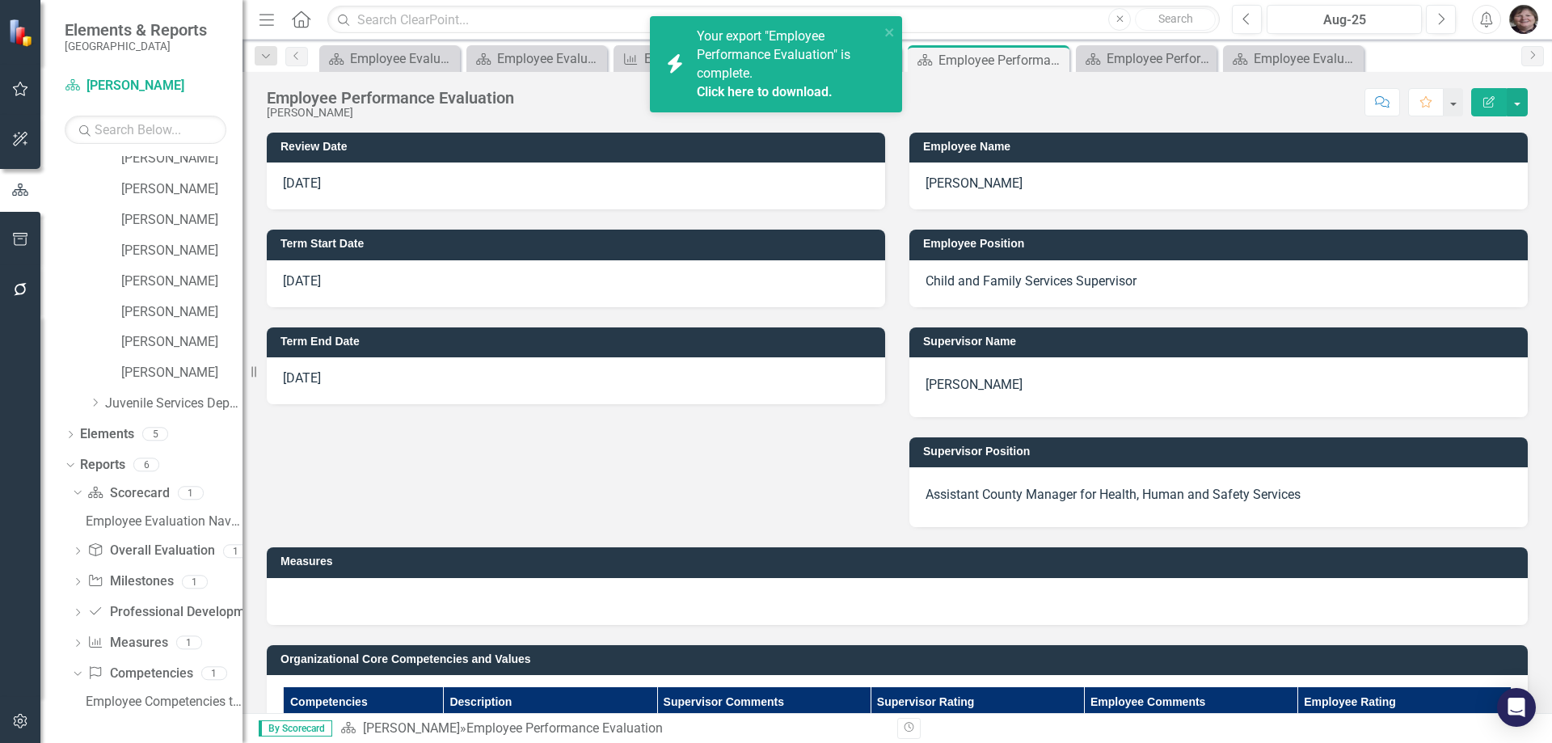
click at [748, 76] on span "Your export "Employee Performance Evaluation" is complete. Click here to downlo…" at bounding box center [786, 64] width 179 height 73
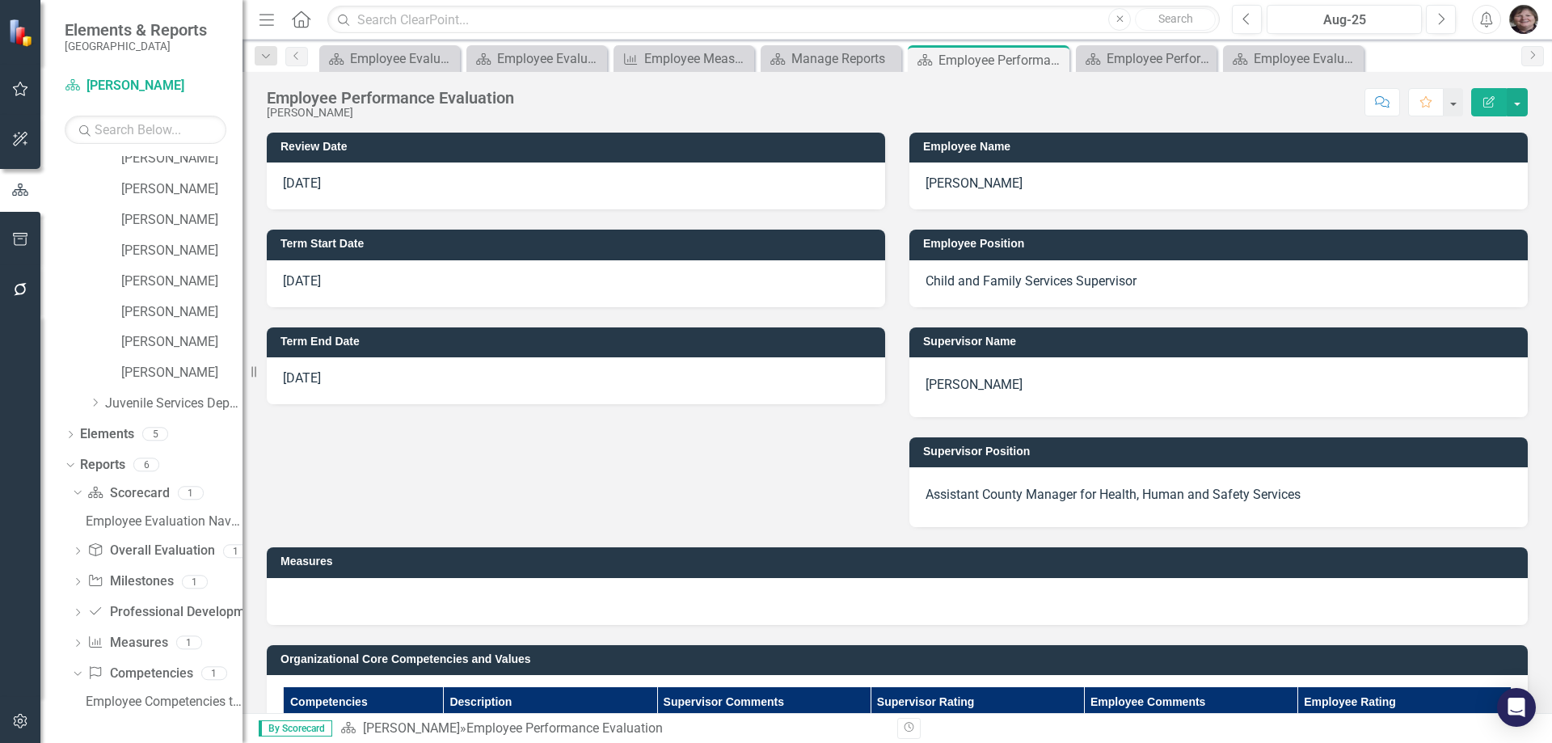
click at [1526, 23] on img "button" at bounding box center [1523, 19] width 29 height 29
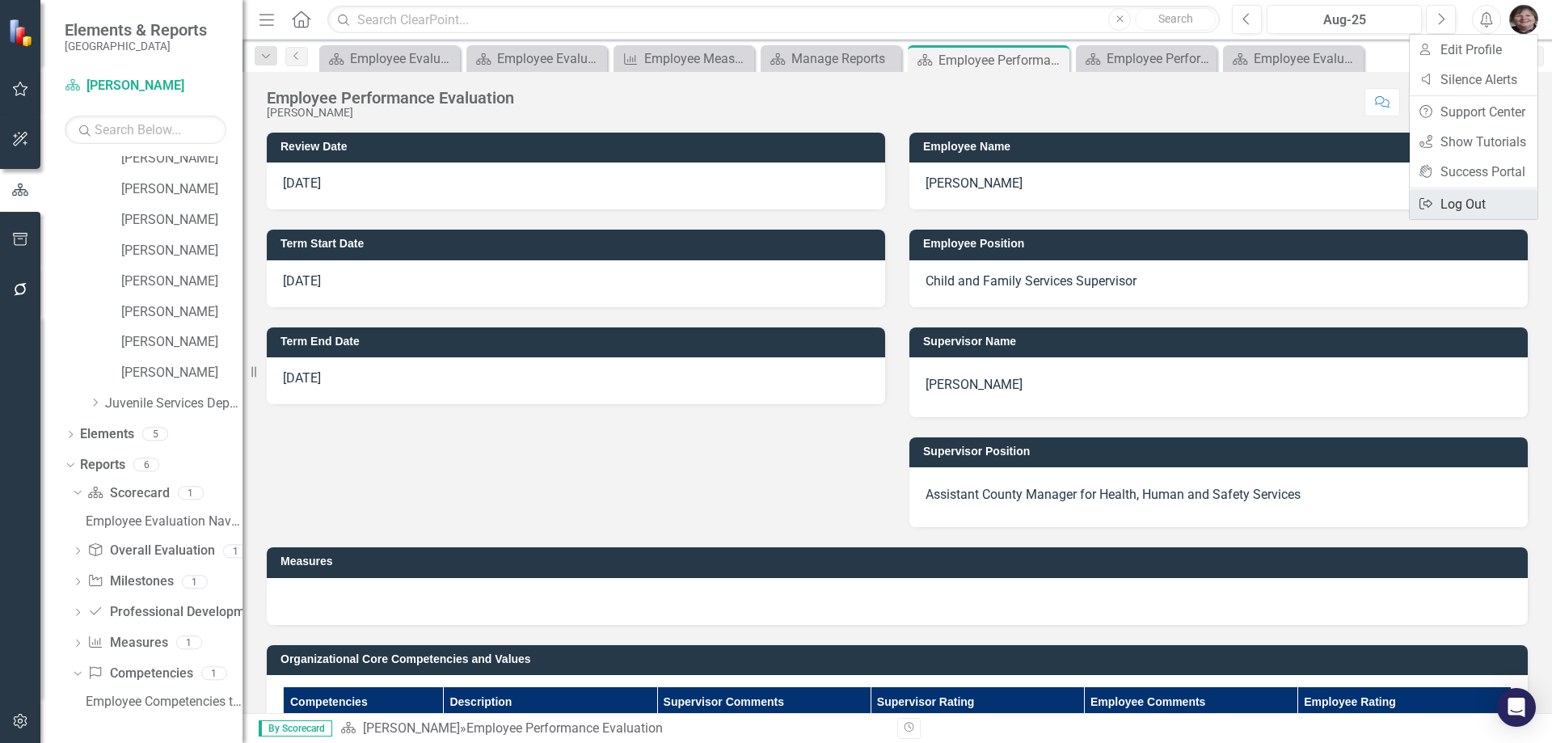
click at [1455, 209] on link "Logout Log Out" at bounding box center [1474, 204] width 128 height 30
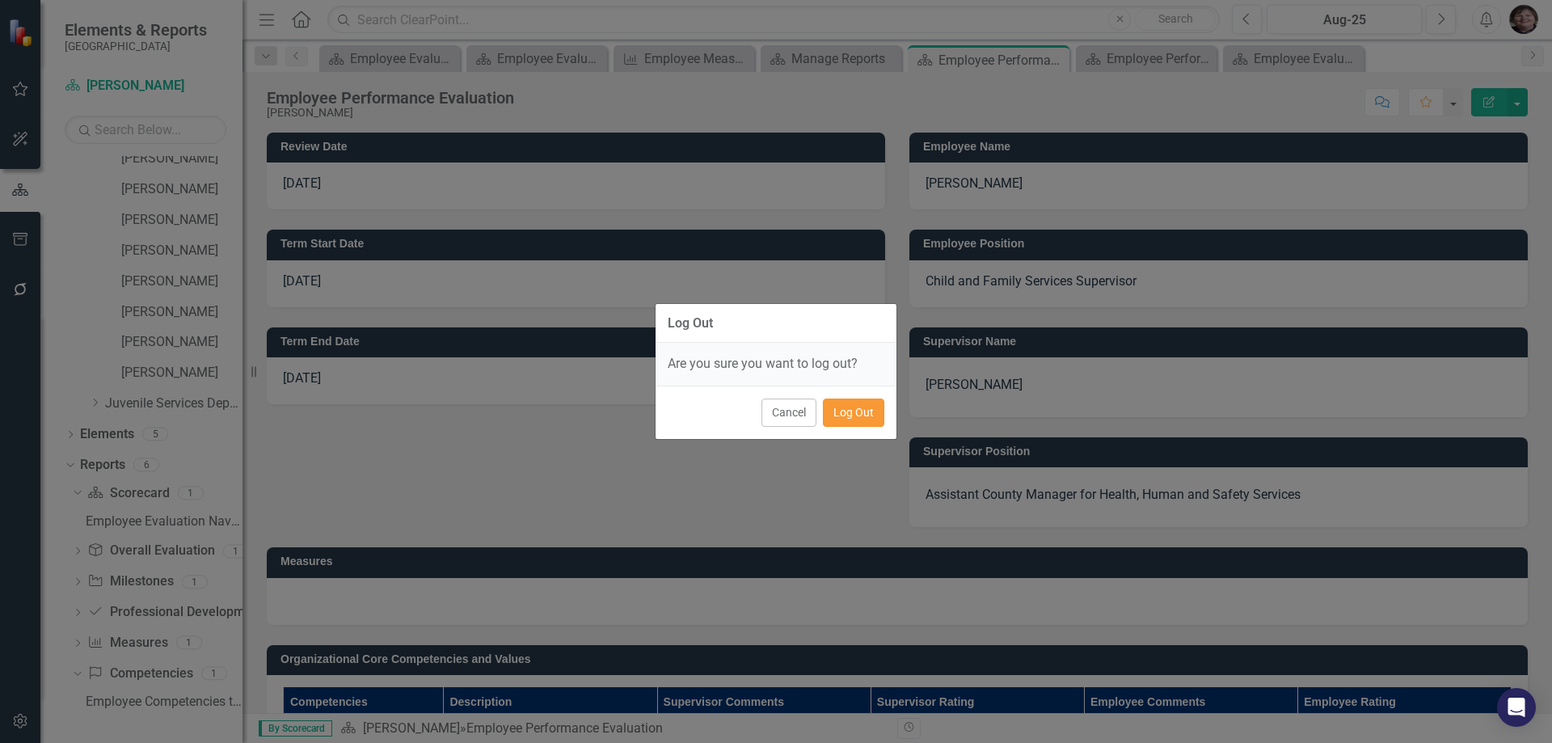
click at [852, 403] on button "Log Out" at bounding box center [853, 413] width 61 height 28
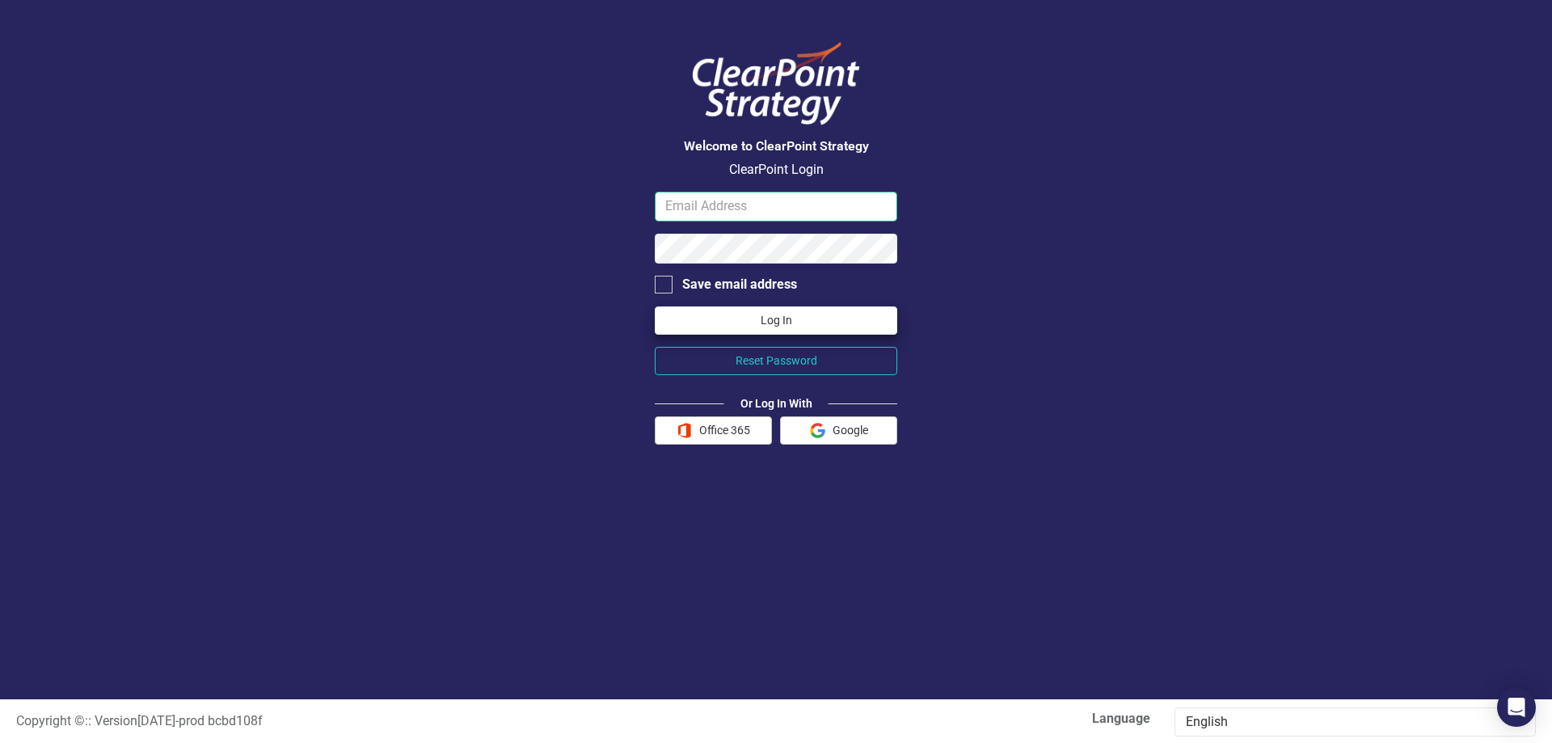
type input "[EMAIL_ADDRESS][DOMAIN_NAME]"
